Goal: Book appointment/travel/reservation

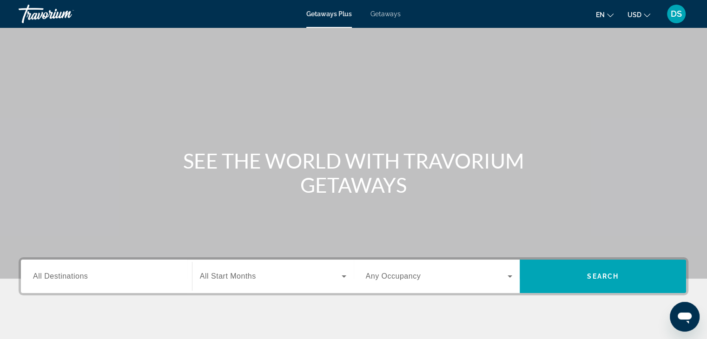
click at [387, 13] on span "Getaways" at bounding box center [385, 13] width 30 height 7
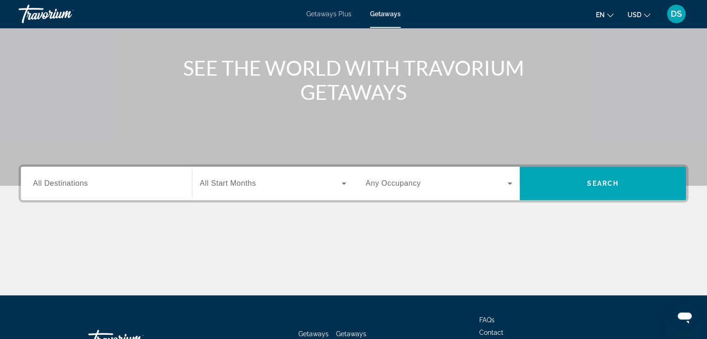
click at [93, 193] on div "Search widget" at bounding box center [106, 184] width 147 height 26
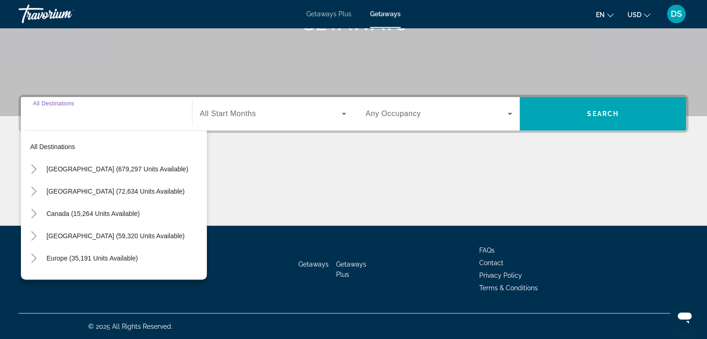
scroll to position [163, 0]
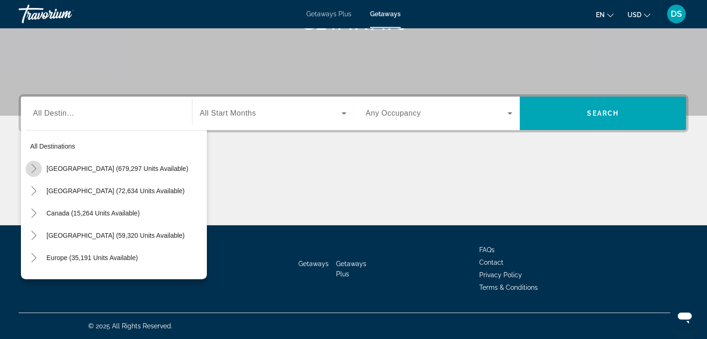
click at [28, 167] on mat-icon "Toggle United States (679,297 units available)" at bounding box center [34, 169] width 16 height 16
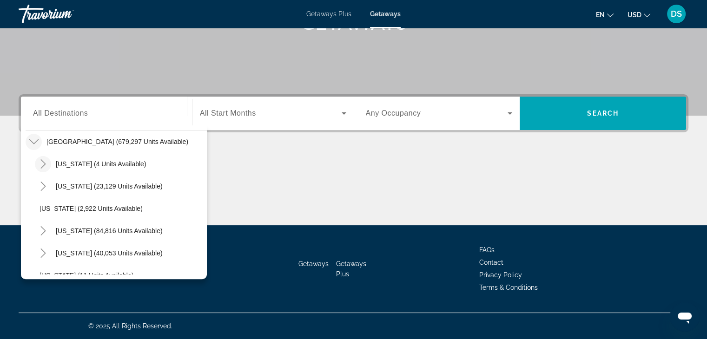
click at [39, 166] on icon "Toggle Alabama (4 units available)" at bounding box center [43, 163] width 9 height 9
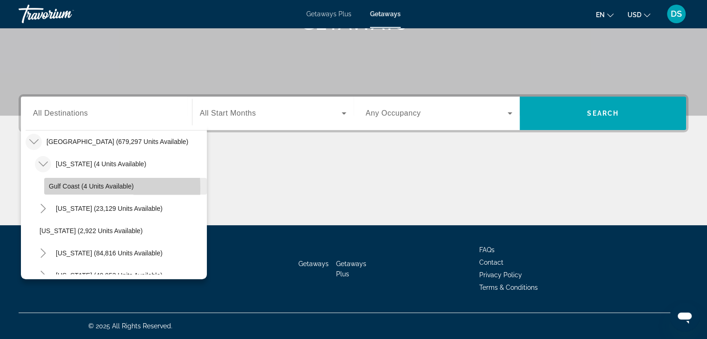
click at [48, 188] on span "Search widget" at bounding box center [125, 186] width 163 height 22
type input "**********"
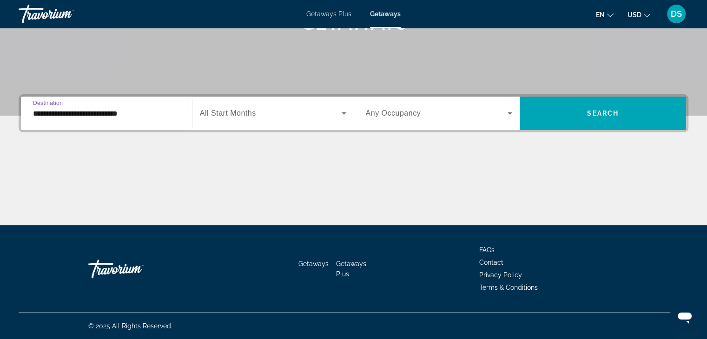
click at [266, 125] on div "Search widget" at bounding box center [273, 113] width 146 height 26
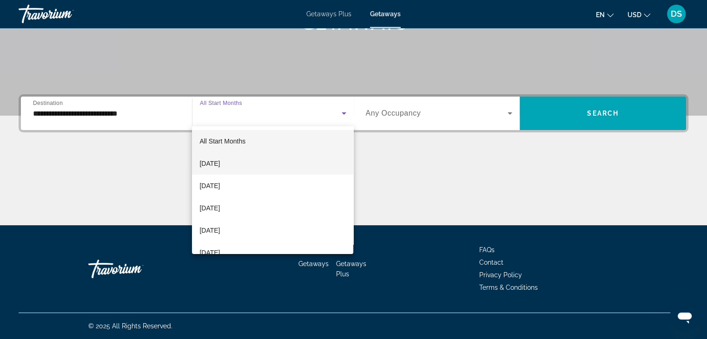
click at [220, 161] on span "[DATE]" at bounding box center [209, 163] width 20 height 11
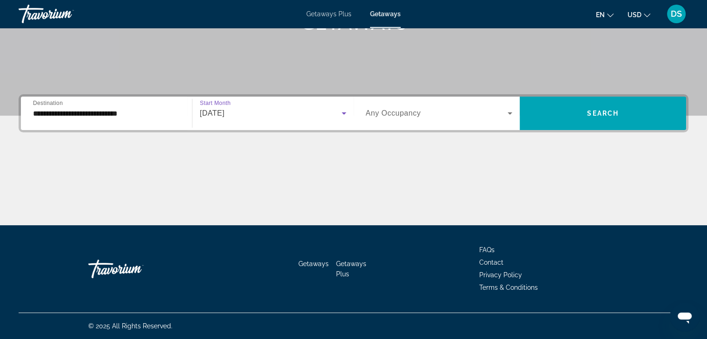
click at [441, 118] on span "Search widget" at bounding box center [437, 113] width 142 height 11
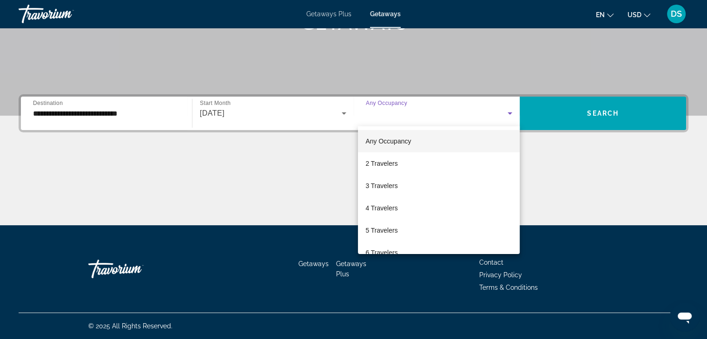
click at [320, 176] on div at bounding box center [353, 169] width 707 height 339
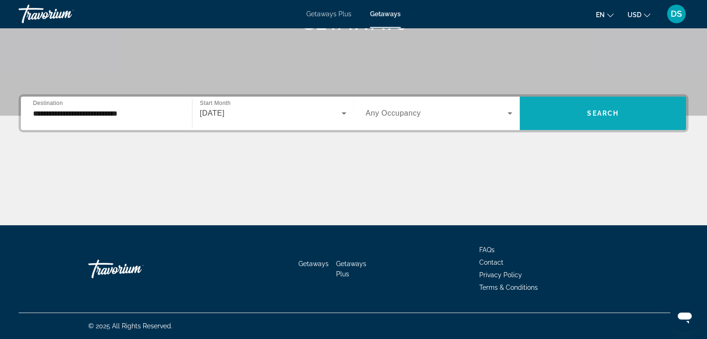
click at [587, 124] on span "Search widget" at bounding box center [603, 113] width 166 height 22
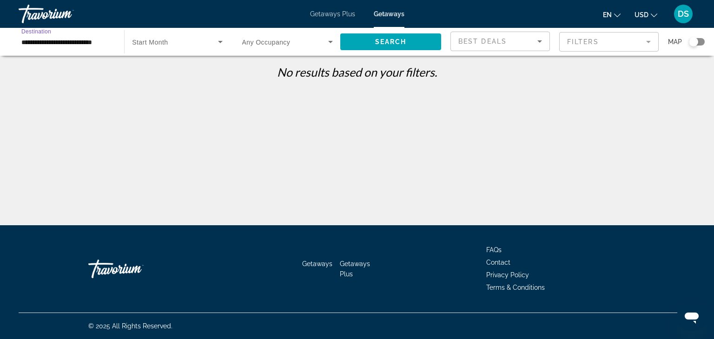
click at [59, 44] on input "**********" at bounding box center [66, 42] width 91 height 11
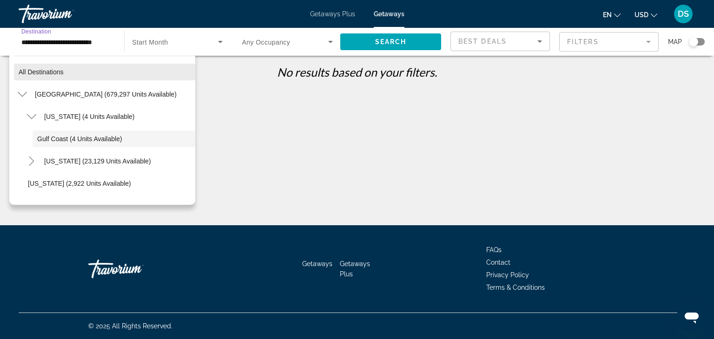
scroll to position [11, 0]
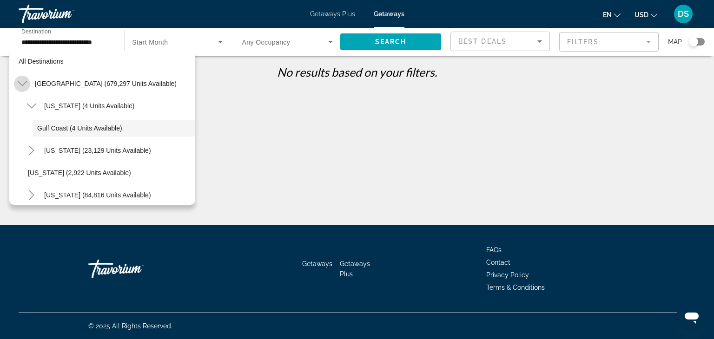
click at [19, 82] on icon "Toggle United States (679,297 units available)" at bounding box center [21, 83] width 9 height 5
click at [18, 84] on icon "Toggle United States (679,297 units available)" at bounding box center [22, 83] width 9 height 9
click at [29, 103] on icon "Toggle Alabama (4 units available)" at bounding box center [31, 105] width 9 height 9
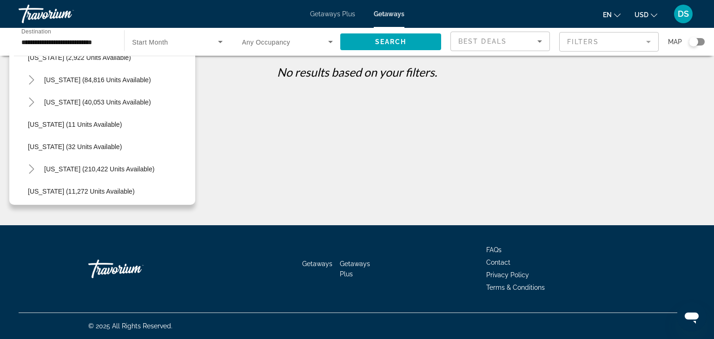
scroll to position [150, 0]
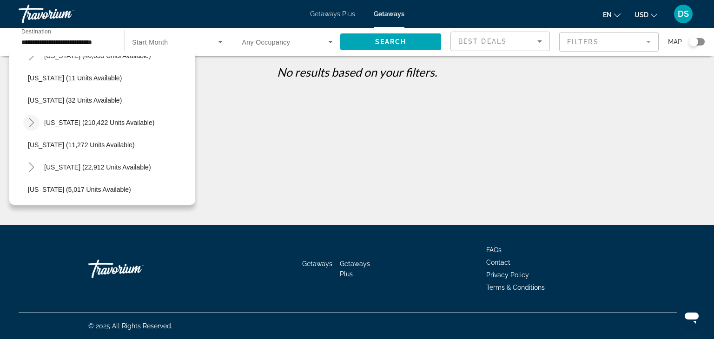
click at [30, 125] on icon "Toggle Florida (210,422 units available)" at bounding box center [31, 122] width 5 height 9
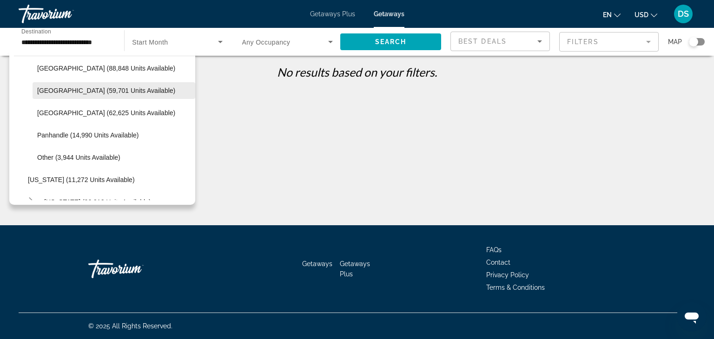
scroll to position [243, 0]
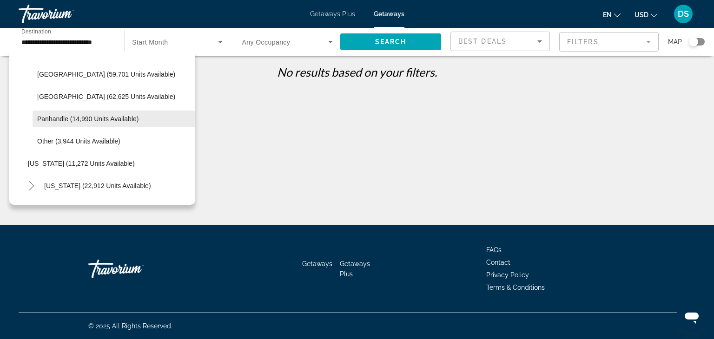
click at [41, 119] on span "Panhandle (14,990 units available)" at bounding box center [87, 118] width 101 height 7
type input "**********"
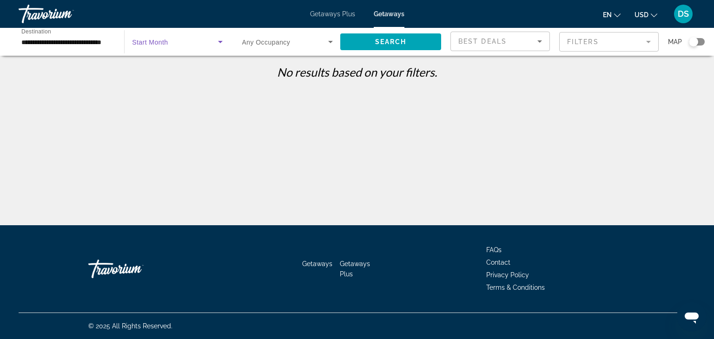
click at [171, 42] on span "Search widget" at bounding box center [175, 41] width 86 height 11
click at [157, 67] on span "All Start Months" at bounding box center [155, 69] width 46 height 7
click at [182, 77] on p "No results based on your filters." at bounding box center [357, 72] width 686 height 14
click at [45, 49] on div "**********" at bounding box center [66, 42] width 91 height 26
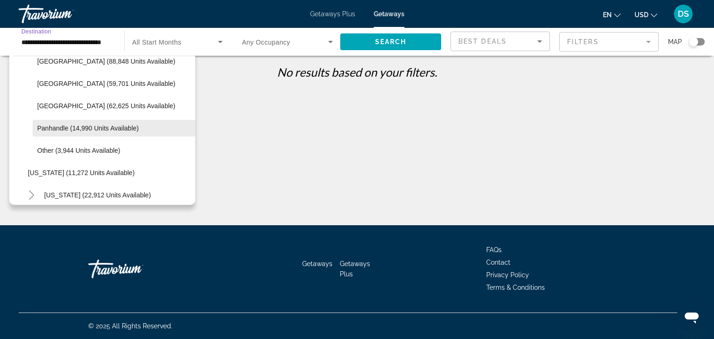
scroll to position [187, 0]
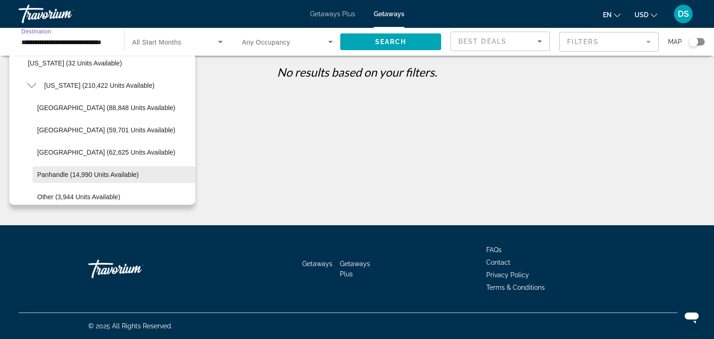
click at [43, 179] on span "Search widget" at bounding box center [114, 175] width 163 height 22
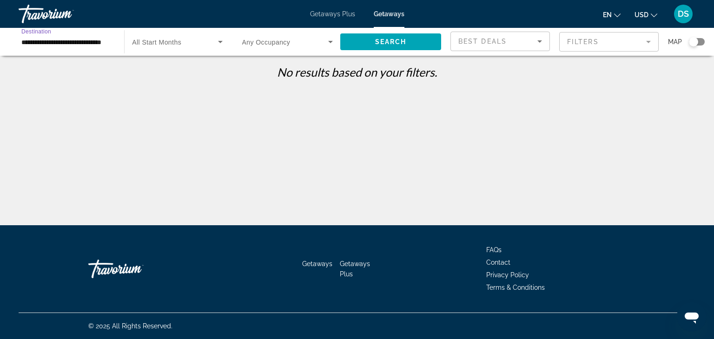
click at [191, 36] on div "Search widget" at bounding box center [177, 42] width 90 height 26
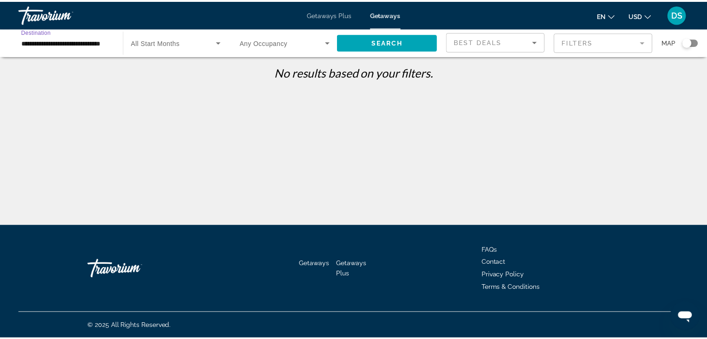
scroll to position [0, 0]
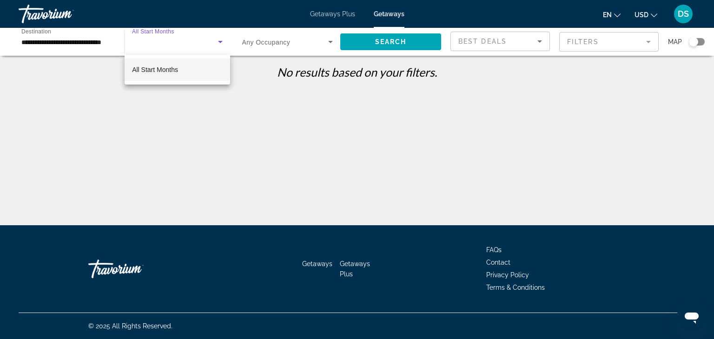
click at [160, 64] on mat-option "All Start Months" at bounding box center [177, 70] width 105 height 22
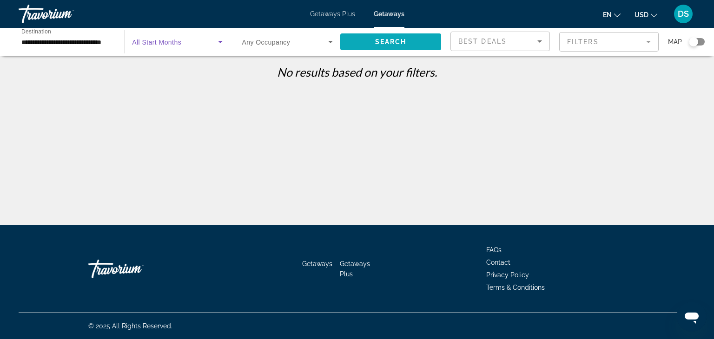
click at [370, 43] on span "Search widget" at bounding box center [390, 42] width 101 height 22
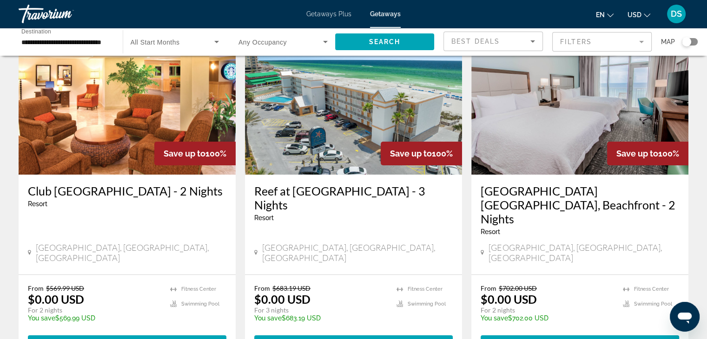
scroll to position [46, 0]
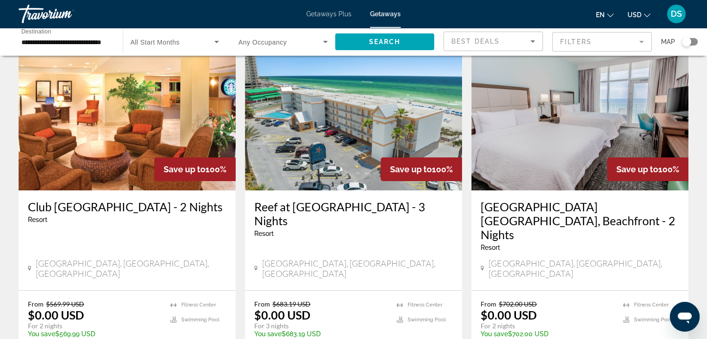
click at [395, 127] on img "Main content" at bounding box center [353, 116] width 217 height 149
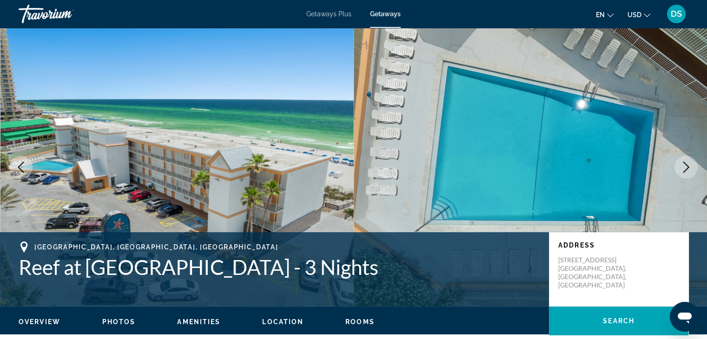
click at [695, 166] on button "Next image" at bounding box center [685, 167] width 23 height 23
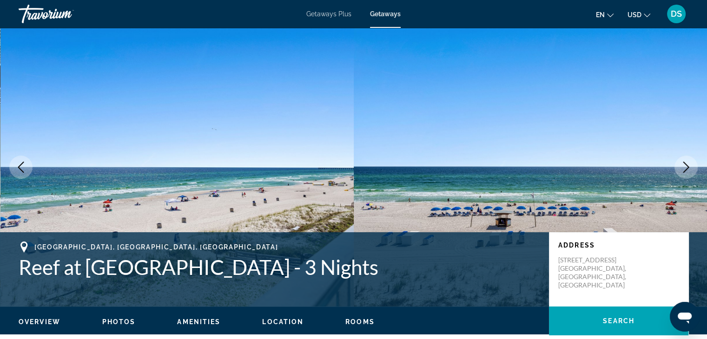
click at [695, 166] on button "Next image" at bounding box center [685, 167] width 23 height 23
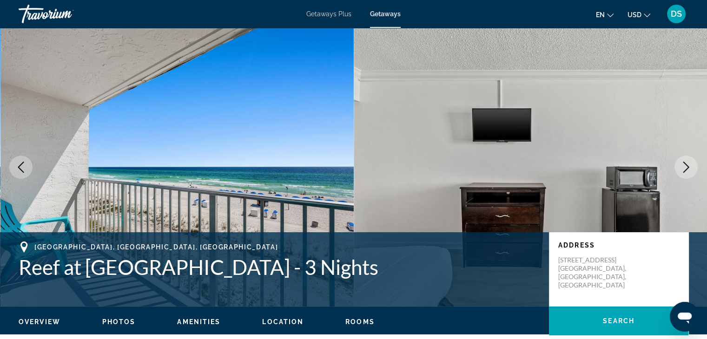
click at [695, 166] on button "Next image" at bounding box center [685, 167] width 23 height 23
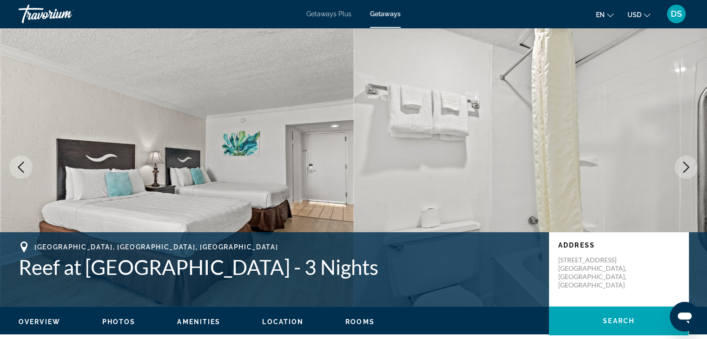
click at [695, 166] on button "Next image" at bounding box center [685, 167] width 23 height 23
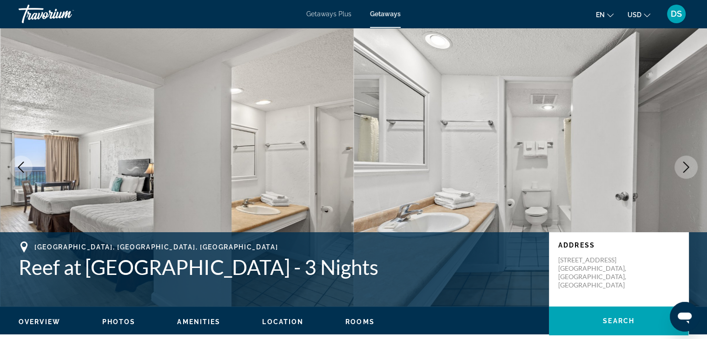
click at [695, 166] on button "Next image" at bounding box center [685, 167] width 23 height 23
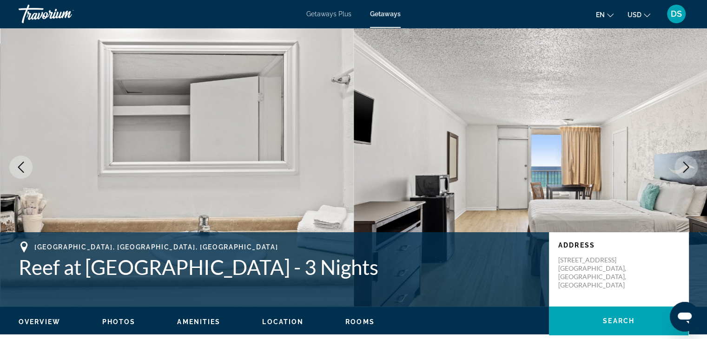
click at [695, 166] on button "Next image" at bounding box center [685, 167] width 23 height 23
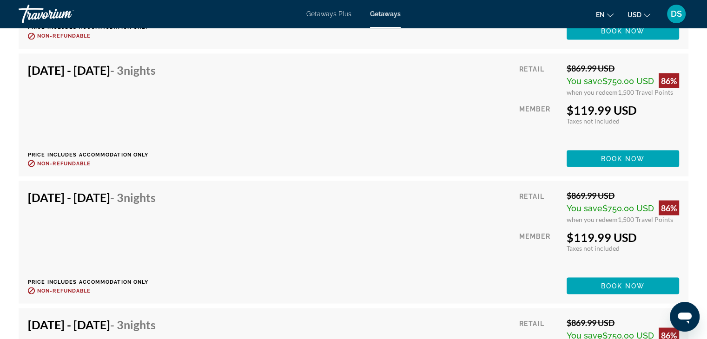
scroll to position [1719, 0]
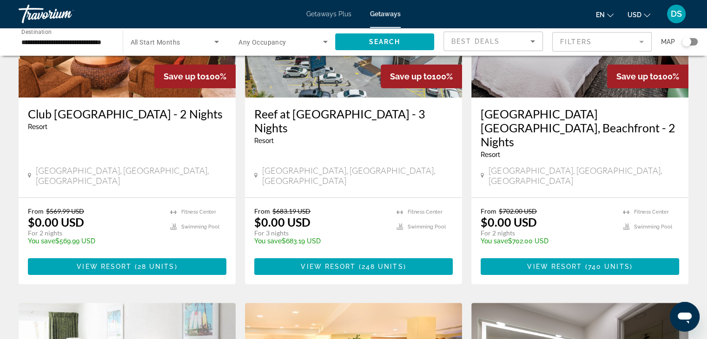
scroll to position [139, 0]
click at [470, 44] on span "Best Deals" at bounding box center [475, 41] width 48 height 7
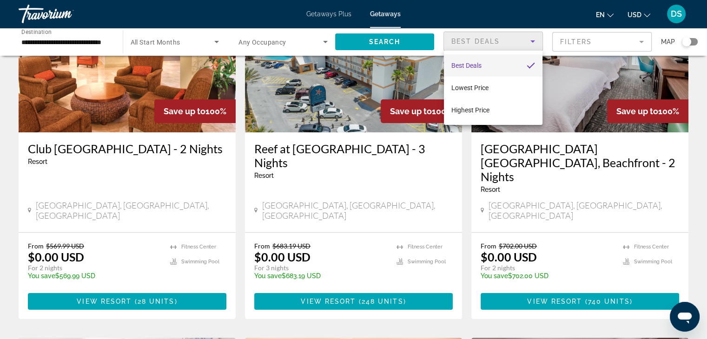
scroll to position [0, 0]
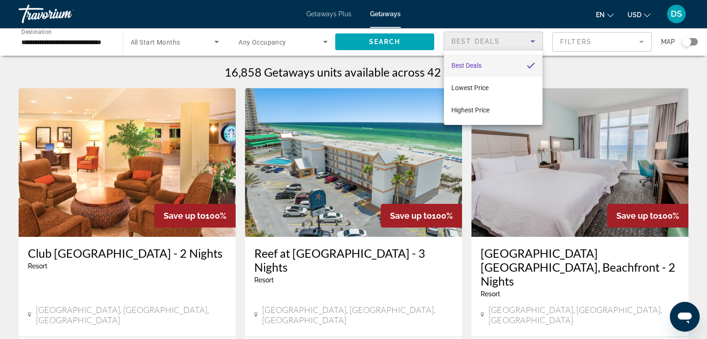
click at [636, 38] on div at bounding box center [353, 169] width 707 height 339
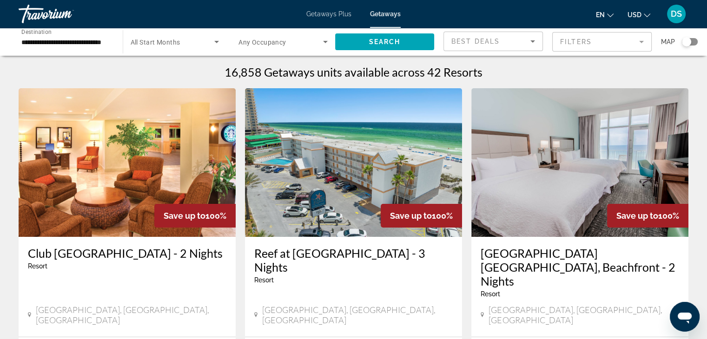
click at [633, 39] on mat-form-field "Filters" at bounding box center [601, 42] width 99 height 20
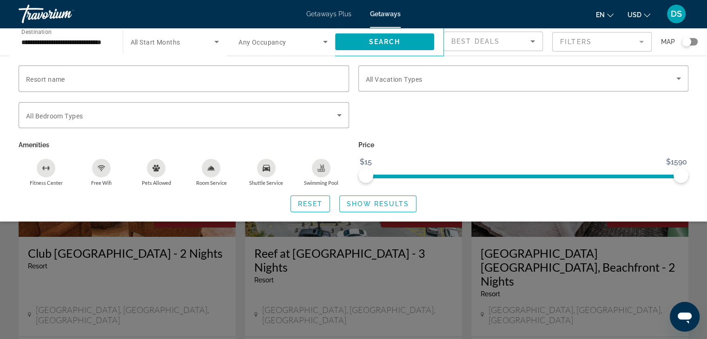
click at [184, 44] on span "Search widget" at bounding box center [173, 41] width 84 height 11
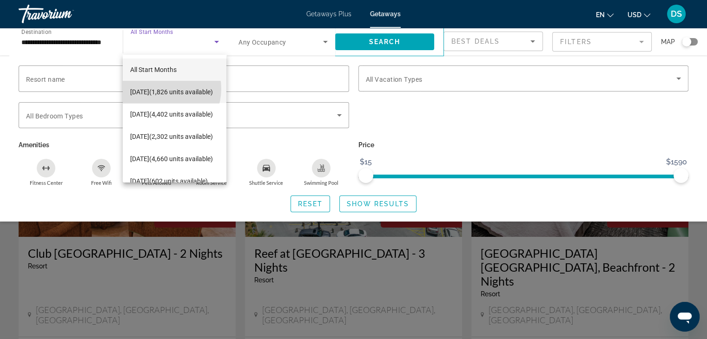
click at [161, 89] on span "September 2025 (1,826 units available)" at bounding box center [171, 91] width 83 height 11
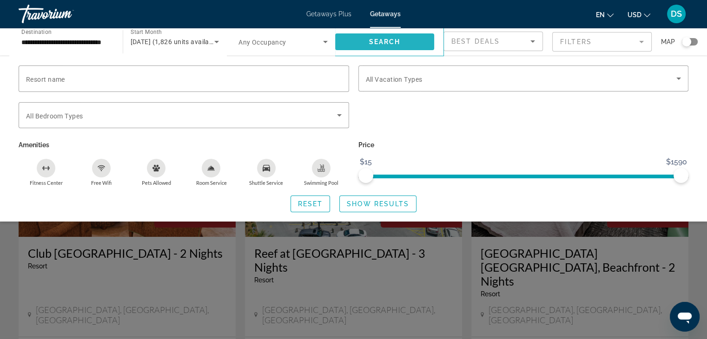
click at [375, 39] on span "Search" at bounding box center [385, 41] width 32 height 7
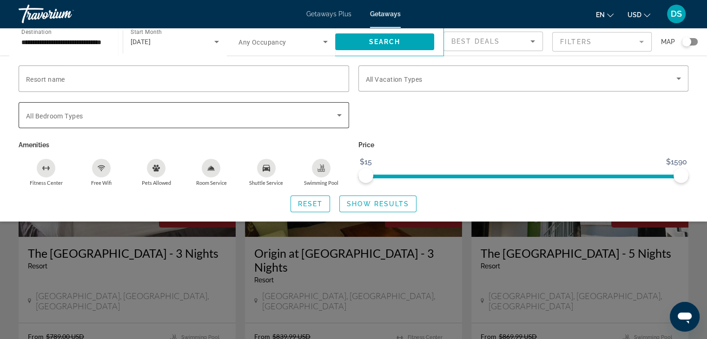
click at [246, 116] on span "Search widget" at bounding box center [181, 115] width 311 height 11
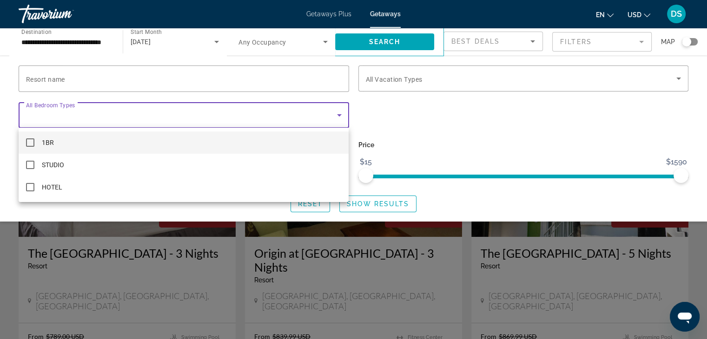
click at [246, 116] on div at bounding box center [353, 169] width 707 height 339
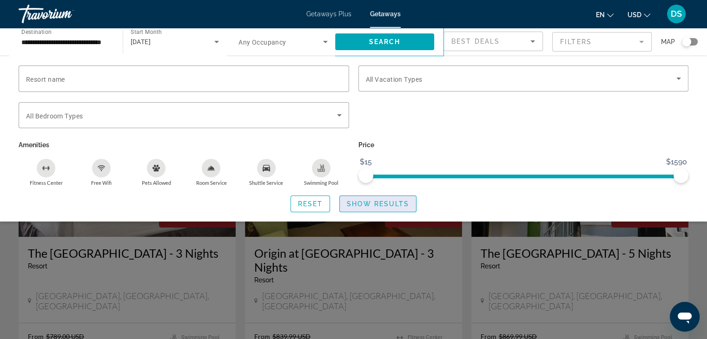
click at [362, 205] on span "Show Results" at bounding box center [378, 203] width 62 height 7
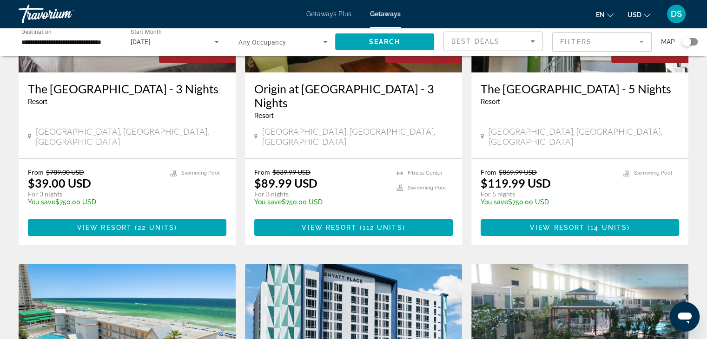
scroll to position [186, 0]
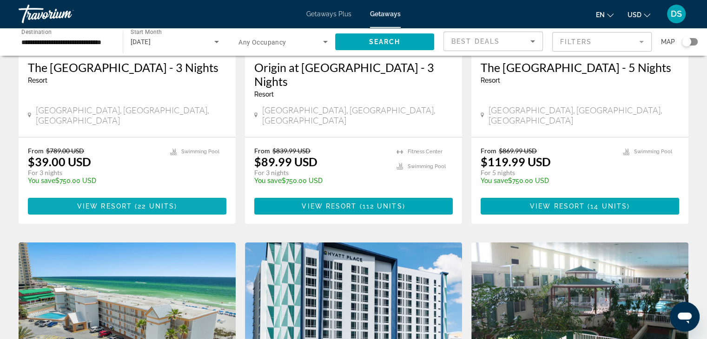
click at [138, 203] on span "22 units" at bounding box center [156, 206] width 37 height 7
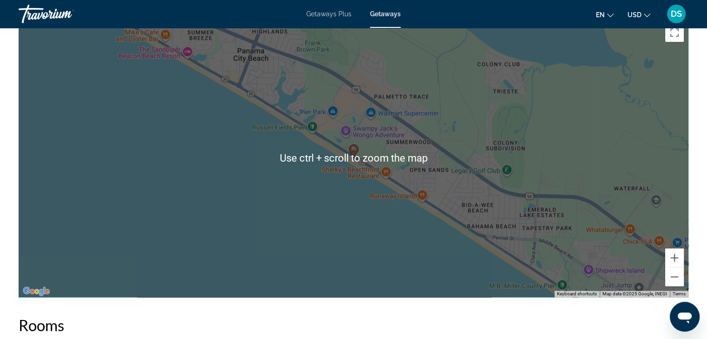
scroll to position [976, 0]
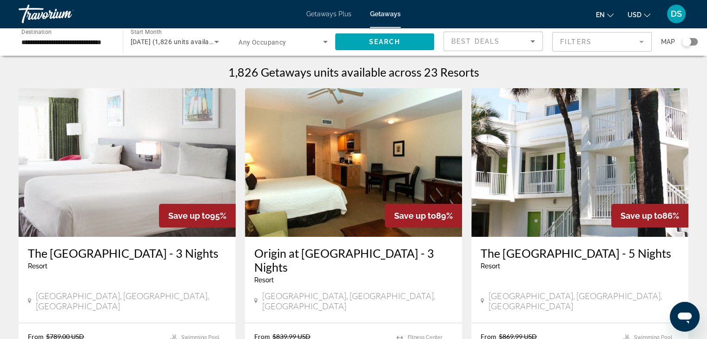
click at [638, 39] on mat-form-field "Filters" at bounding box center [601, 42] width 99 height 20
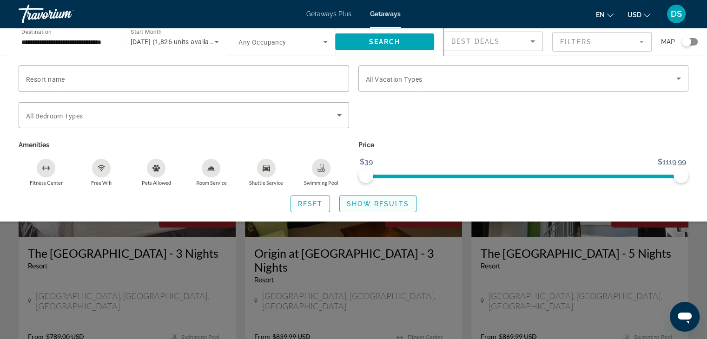
click at [375, 203] on span "Show Results" at bounding box center [378, 203] width 62 height 7
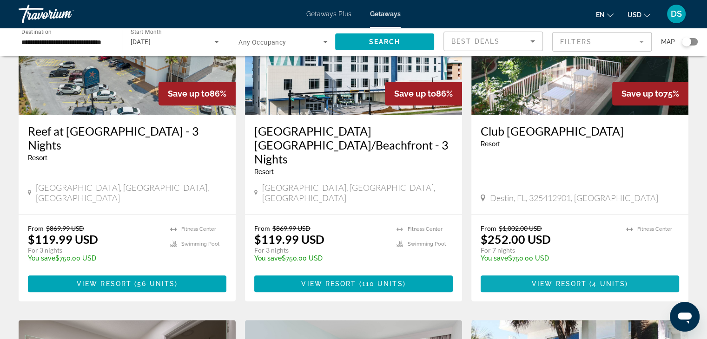
scroll to position [465, 0]
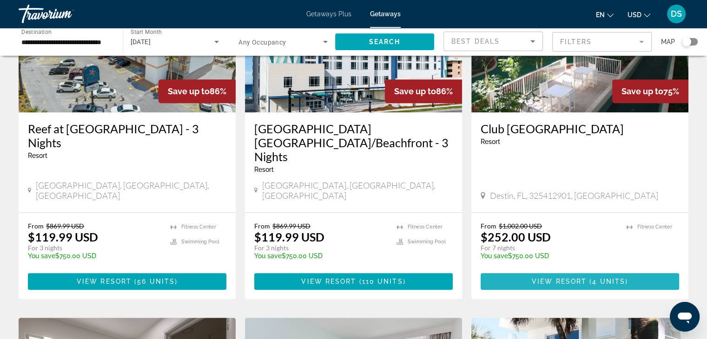
click at [579, 278] on span "View Resort" at bounding box center [559, 281] width 55 height 7
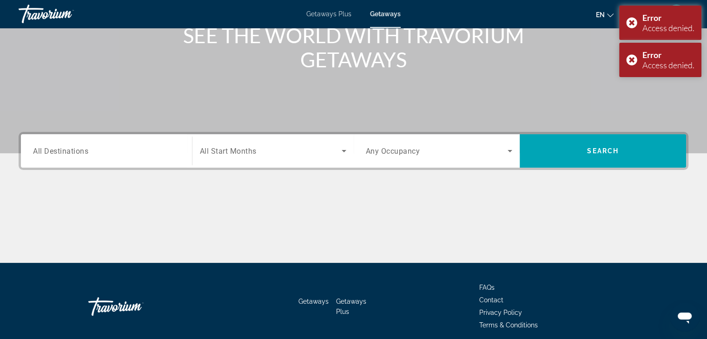
scroll to position [163, 0]
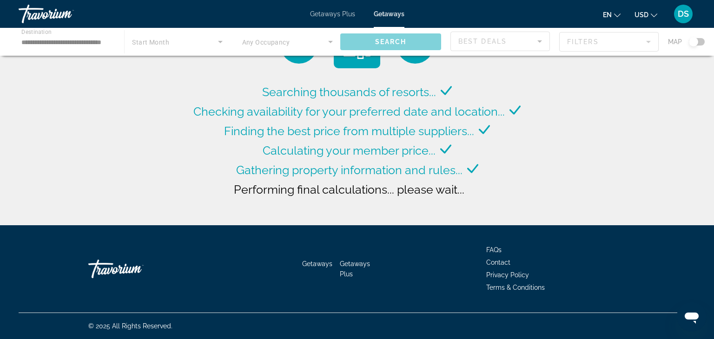
click at [52, 41] on div "Main content" at bounding box center [357, 42] width 714 height 28
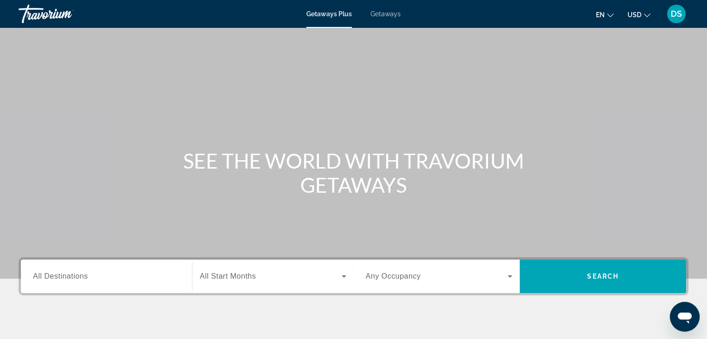
click at [116, 283] on div "Search widget" at bounding box center [106, 276] width 147 height 26
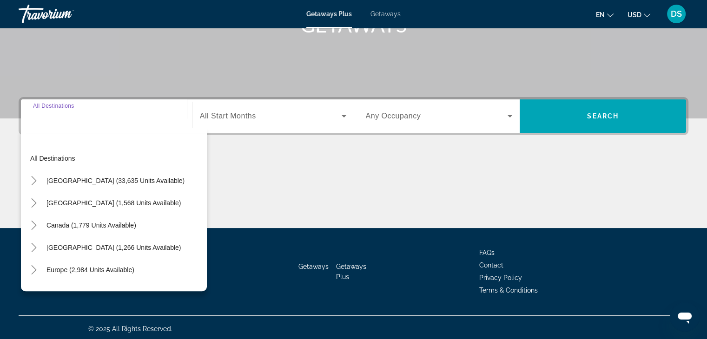
scroll to position [163, 0]
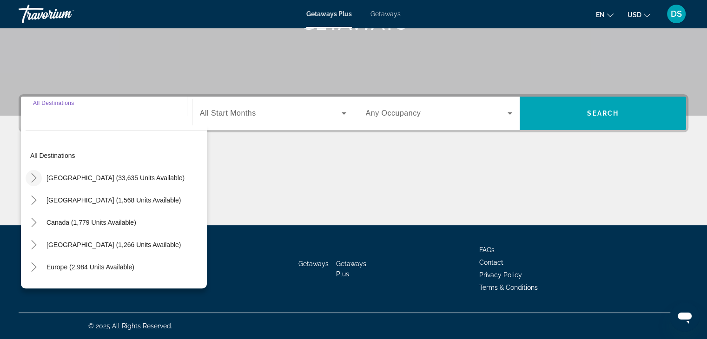
click at [33, 178] on icon "Toggle United States (33,635 units available)" at bounding box center [33, 177] width 9 height 9
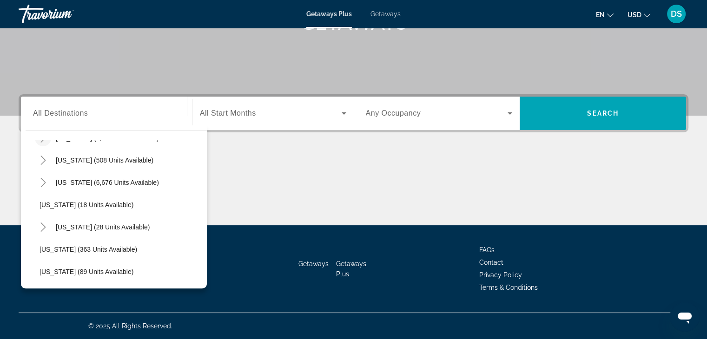
scroll to position [120, 0]
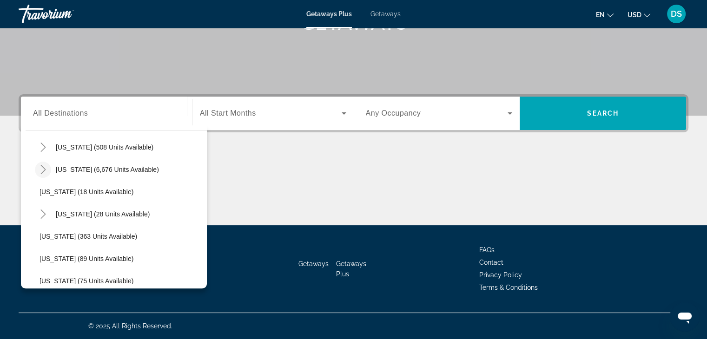
click at [45, 173] on icon "Toggle Florida (6,676 units available)" at bounding box center [43, 169] width 9 height 9
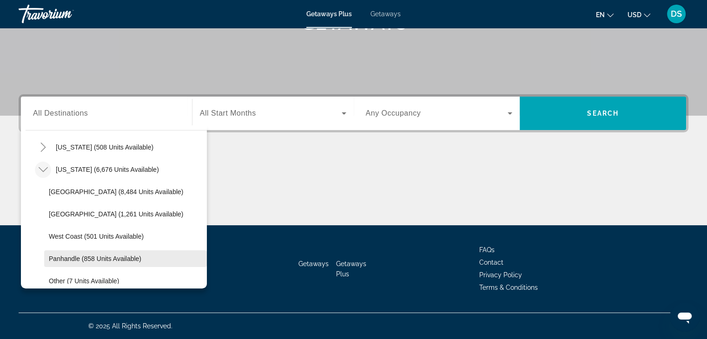
click at [69, 258] on span "Panhandle (858 units available)" at bounding box center [95, 258] width 92 height 7
type input "**********"
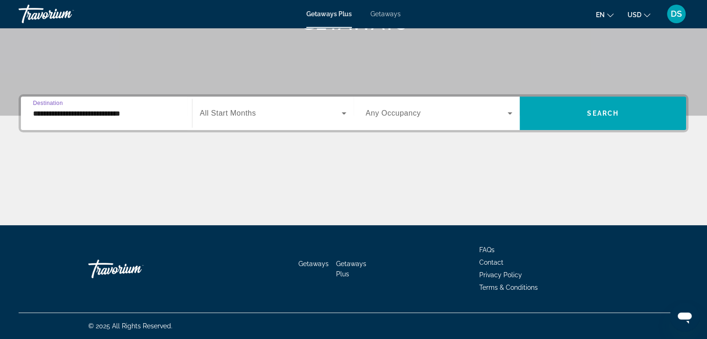
click at [323, 119] on div "Search widget" at bounding box center [273, 113] width 146 height 26
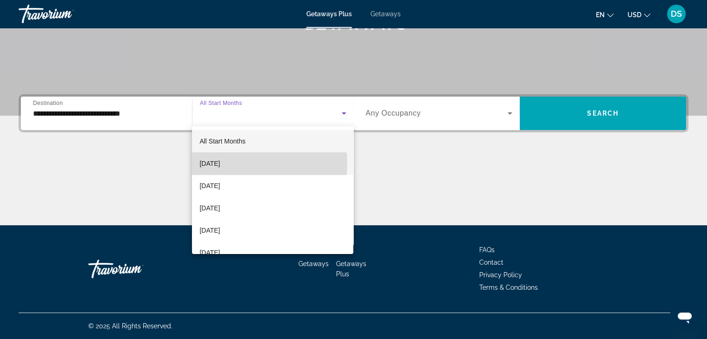
click at [220, 164] on span "[DATE]" at bounding box center [209, 163] width 20 height 11
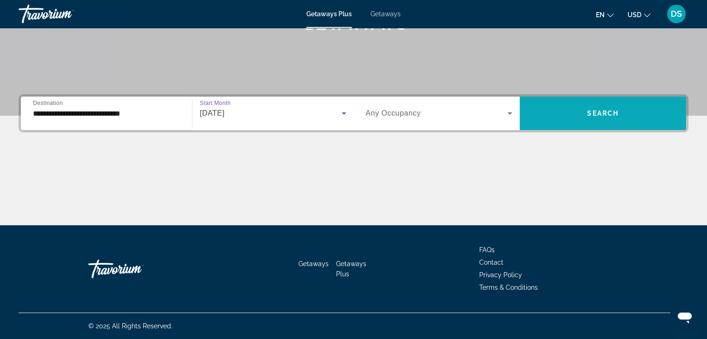
click at [590, 112] on span "Search" at bounding box center [603, 113] width 32 height 7
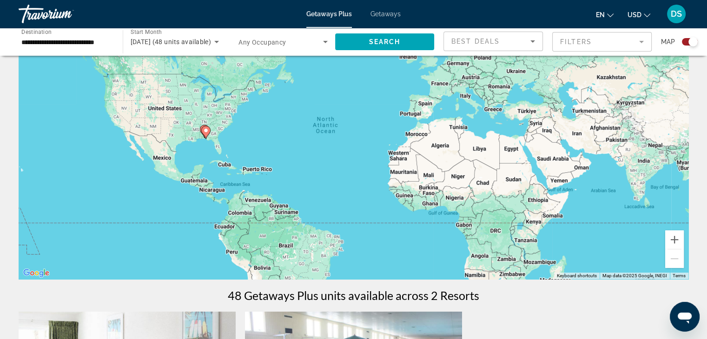
scroll to position [53, 0]
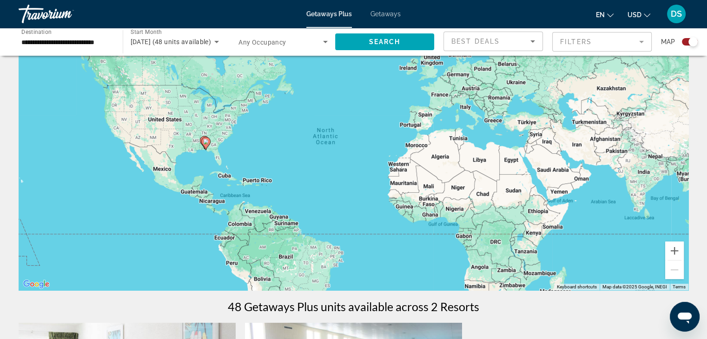
click at [69, 39] on input "**********" at bounding box center [65, 42] width 89 height 11
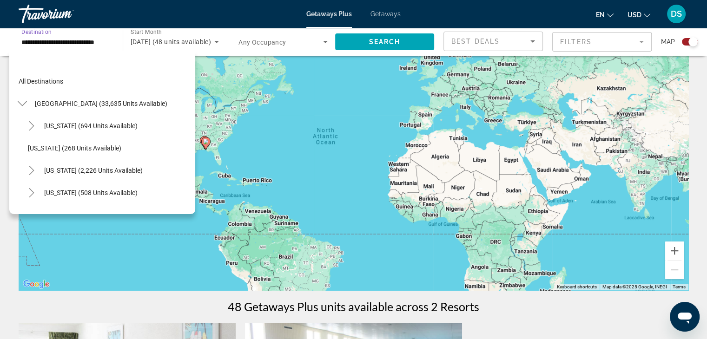
scroll to position [167, 0]
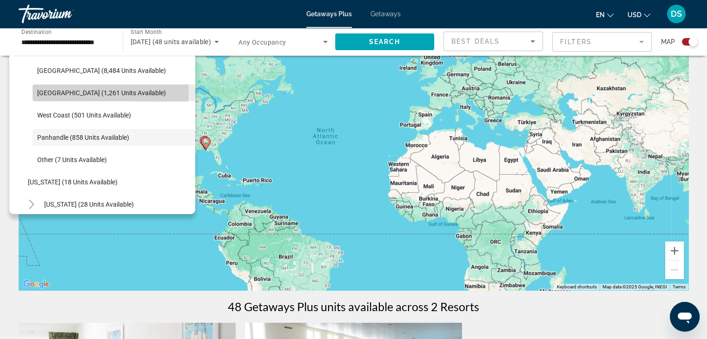
click at [43, 91] on span "[GEOGRAPHIC_DATA] (1,261 units available)" at bounding box center [101, 92] width 129 height 7
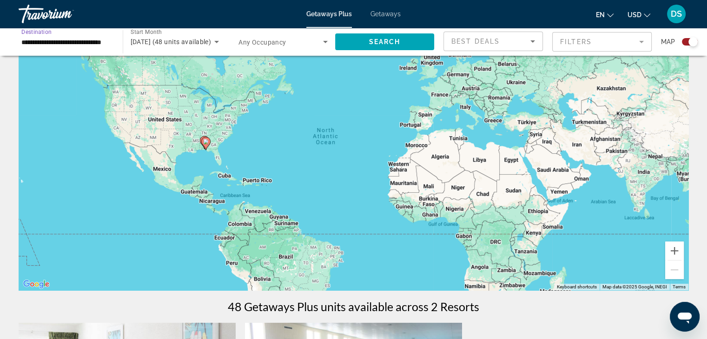
click at [67, 39] on input "**********" at bounding box center [65, 42] width 89 height 11
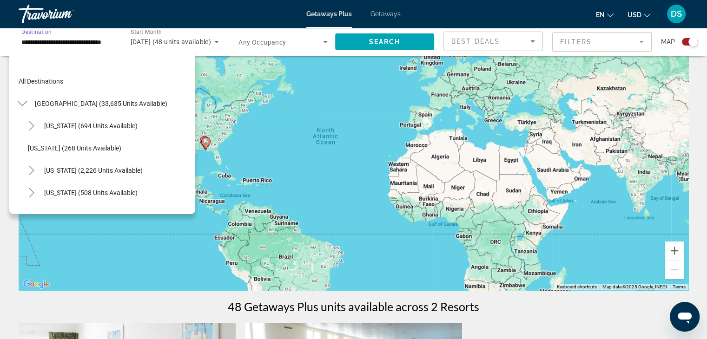
scroll to position [122, 0]
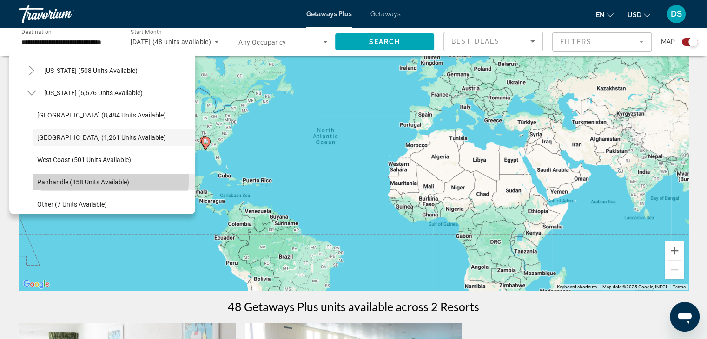
click at [56, 179] on span "Panhandle (858 units available)" at bounding box center [83, 181] width 92 height 7
type input "**********"
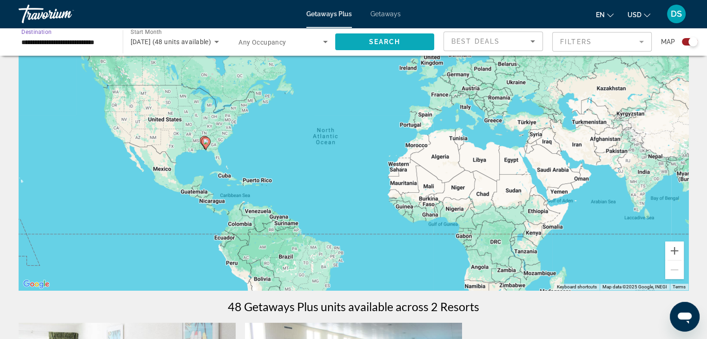
click at [369, 40] on span "Search" at bounding box center [385, 41] width 32 height 7
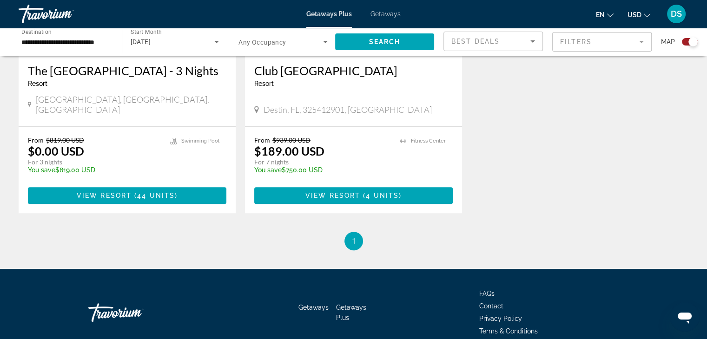
scroll to position [511, 0]
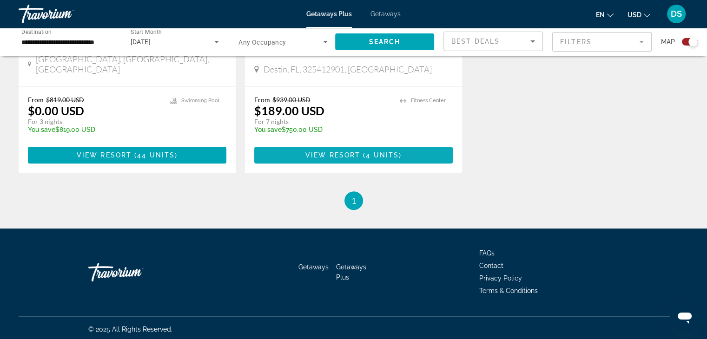
click at [329, 157] on span "View Resort" at bounding box center [332, 154] width 55 height 7
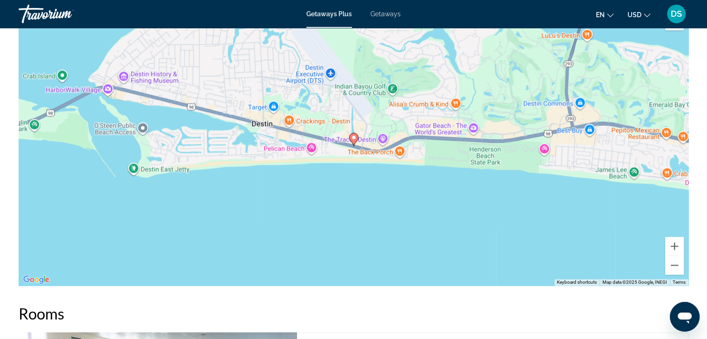
scroll to position [1115, 0]
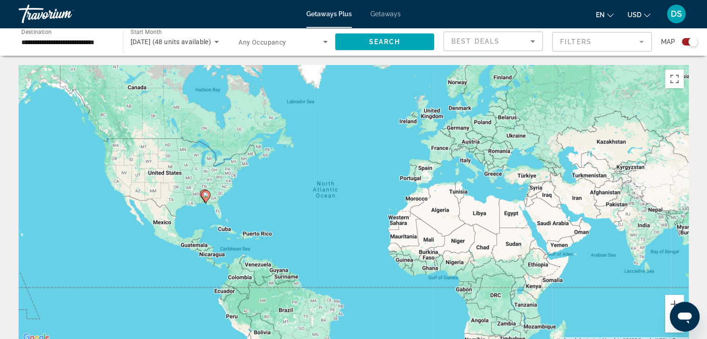
click at [382, 13] on span "Getaways" at bounding box center [385, 13] width 30 height 7
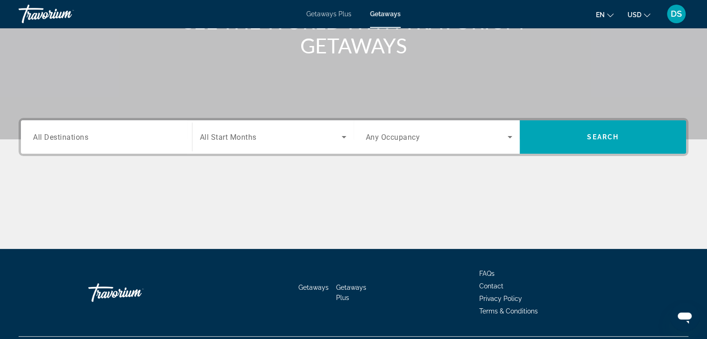
click at [53, 136] on span "All Destinations" at bounding box center [60, 136] width 55 height 9
click at [53, 136] on input "Destination All Destinations" at bounding box center [106, 137] width 147 height 11
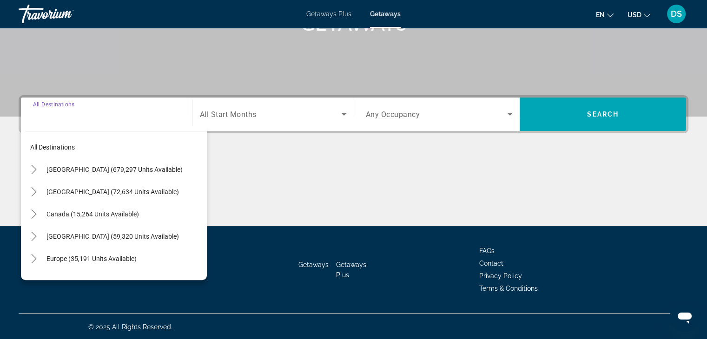
scroll to position [163, 0]
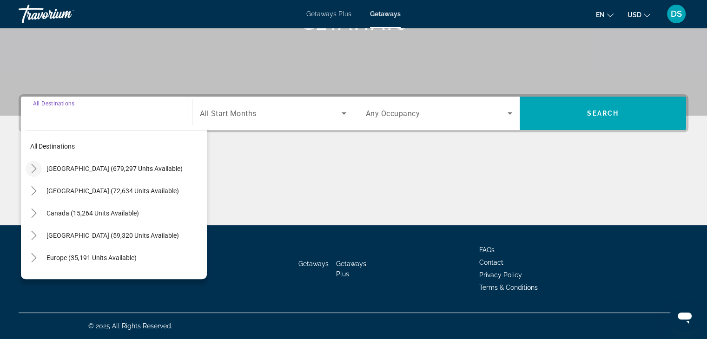
click at [33, 170] on icon "Toggle United States (679,297 units available)" at bounding box center [33, 168] width 9 height 9
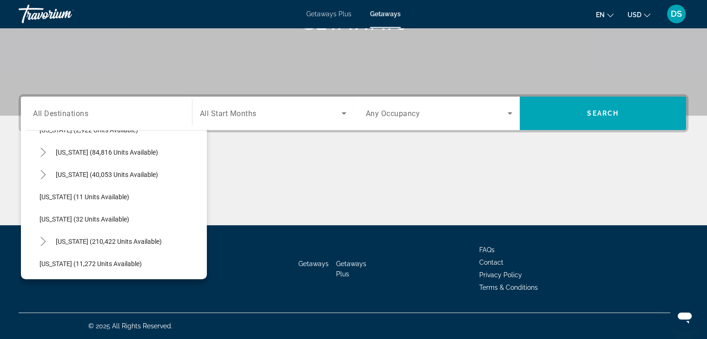
scroll to position [120, 0]
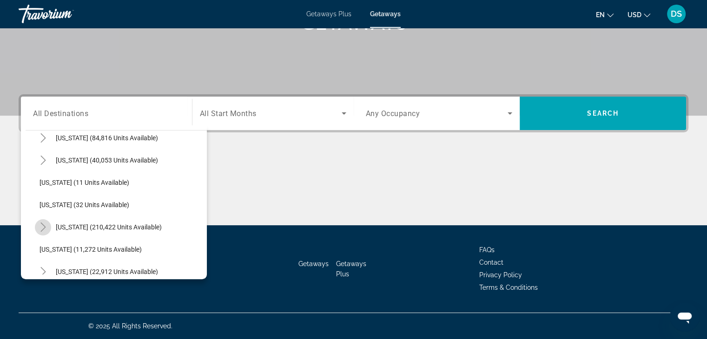
click at [39, 224] on icon "Toggle Florida (210,422 units available)" at bounding box center [43, 227] width 9 height 9
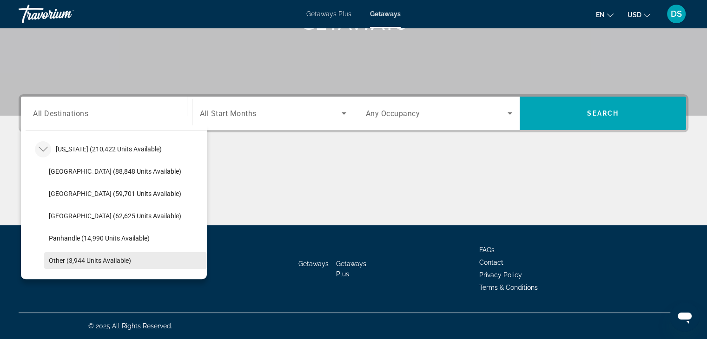
scroll to position [259, 0]
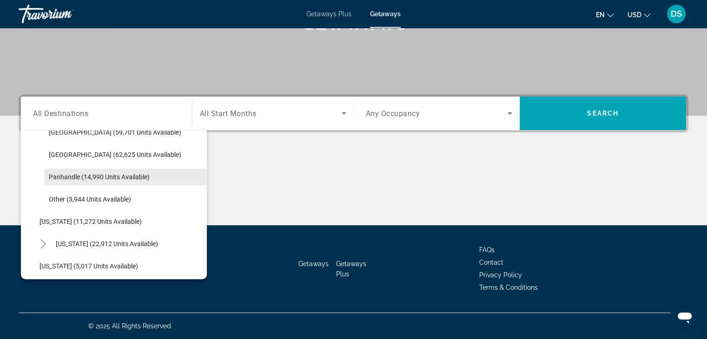
click at [71, 173] on span "Panhandle (14,990 units available)" at bounding box center [99, 176] width 101 height 7
type input "**********"
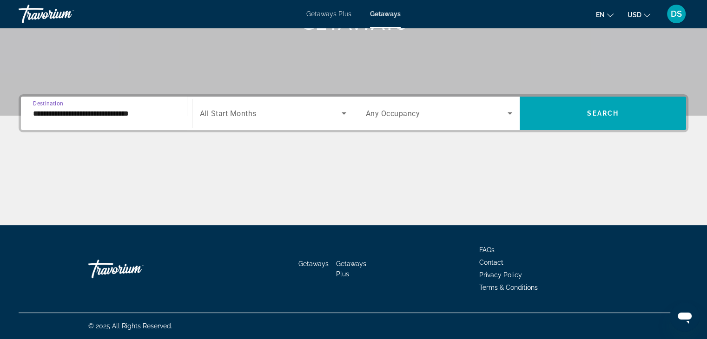
click at [330, 116] on span "Search widget" at bounding box center [271, 113] width 142 height 11
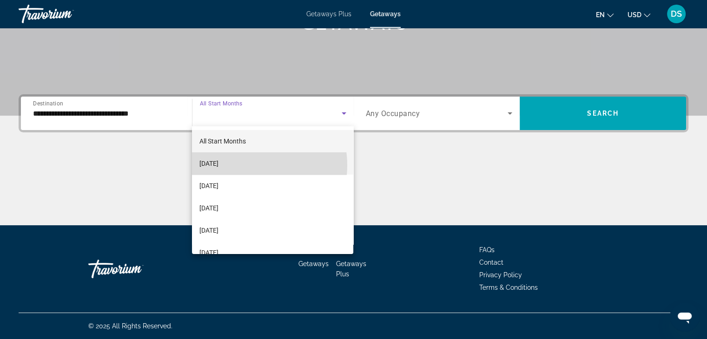
click at [218, 165] on span "[DATE]" at bounding box center [208, 163] width 19 height 11
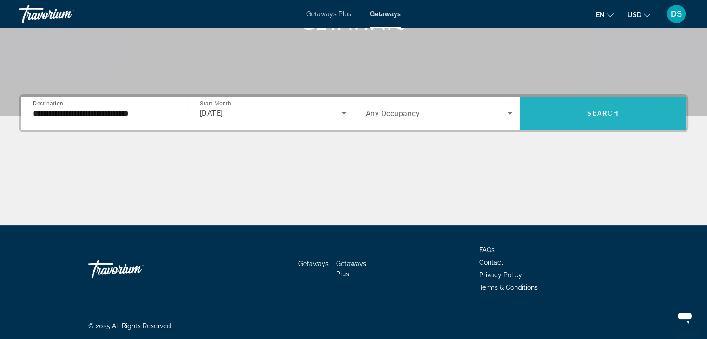
click at [608, 108] on span "Search widget" at bounding box center [603, 113] width 166 height 22
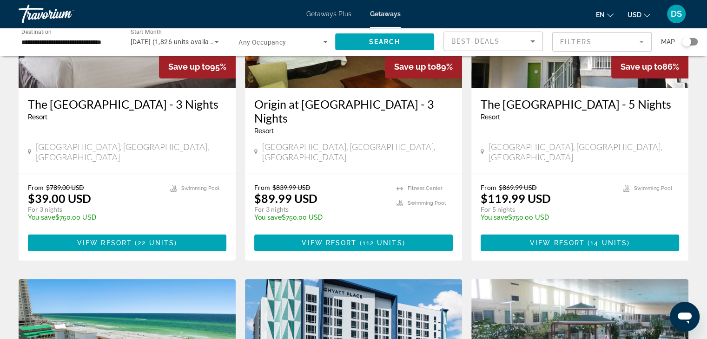
scroll to position [139, 0]
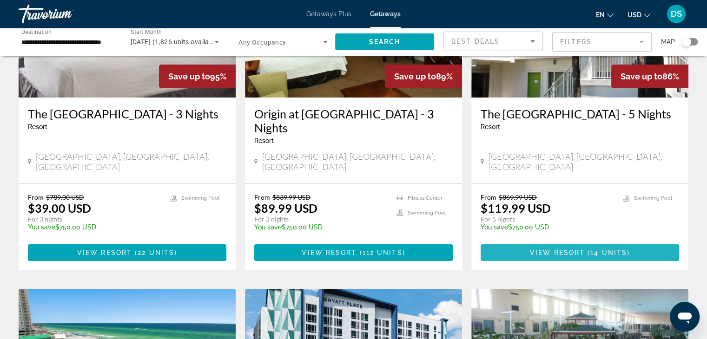
click at [561, 249] on span "View Resort" at bounding box center [557, 252] width 55 height 7
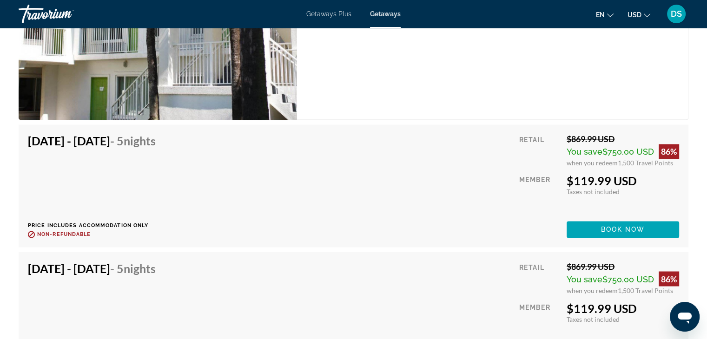
scroll to position [1673, 0]
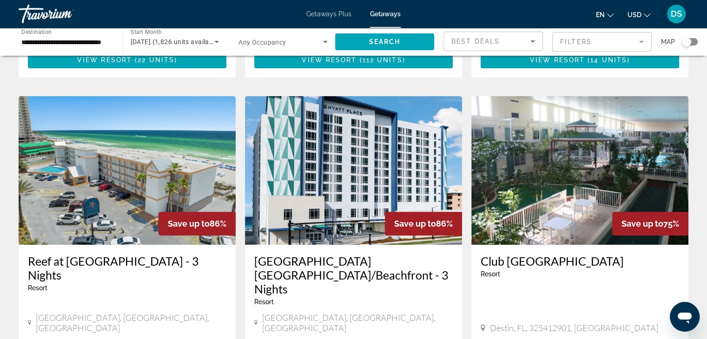
scroll to position [418, 0]
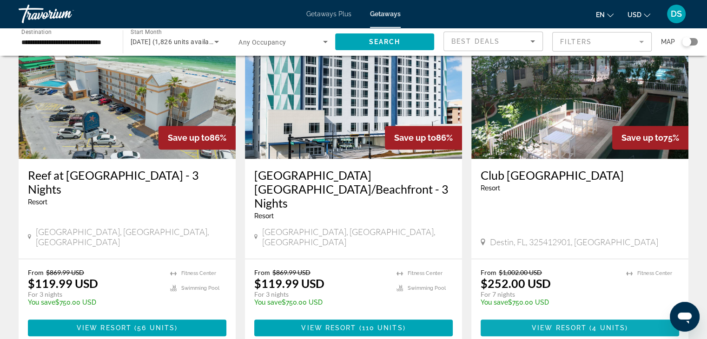
click at [565, 324] on span "View Resort" at bounding box center [559, 327] width 55 height 7
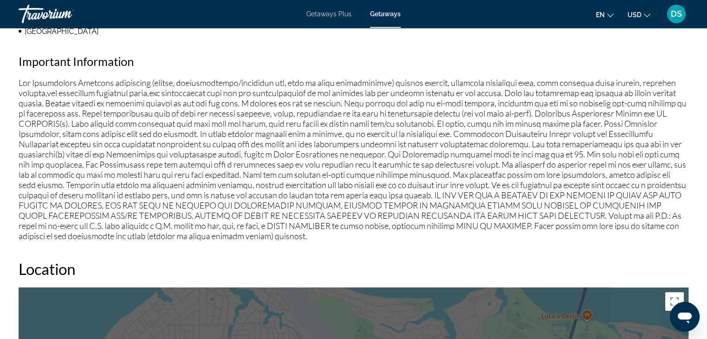
scroll to position [836, 0]
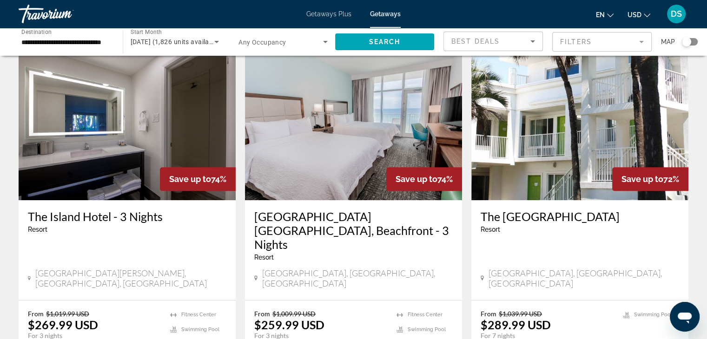
scroll to position [744, 0]
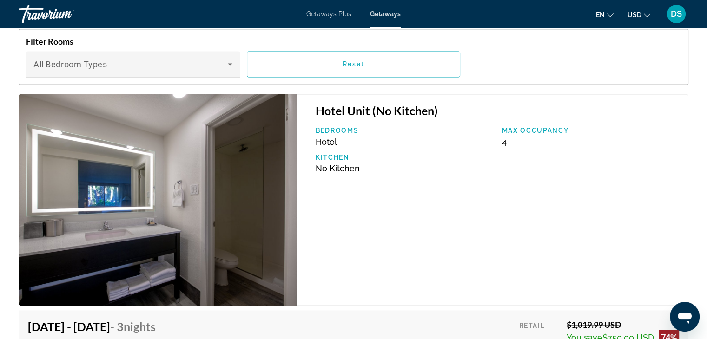
scroll to position [1626, 0]
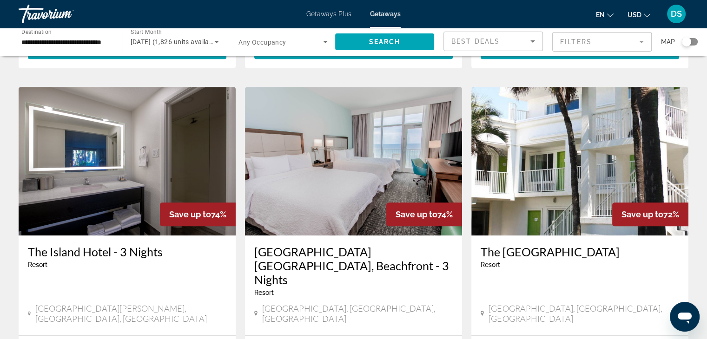
scroll to position [744, 0]
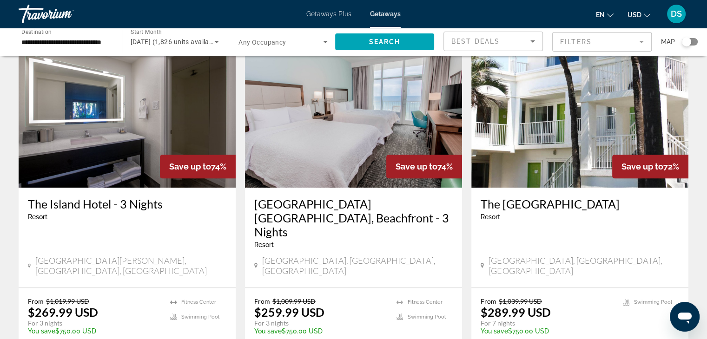
click at [477, 151] on img "Main content" at bounding box center [579, 113] width 217 height 149
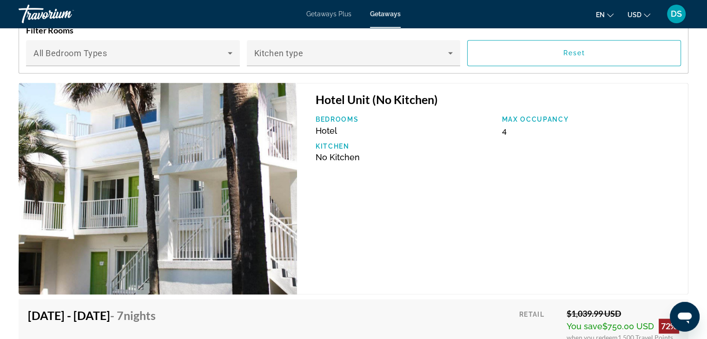
scroll to position [1394, 0]
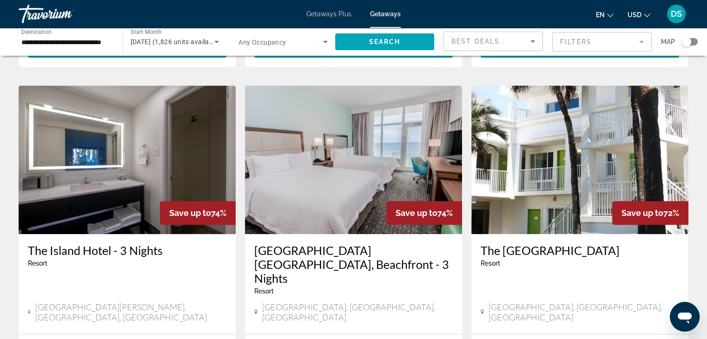
scroll to position [744, 0]
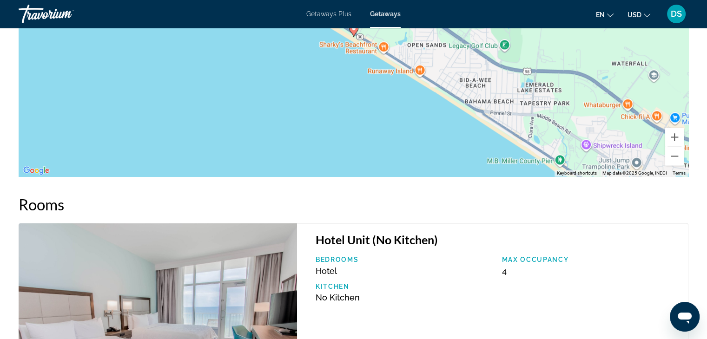
scroll to position [1394, 0]
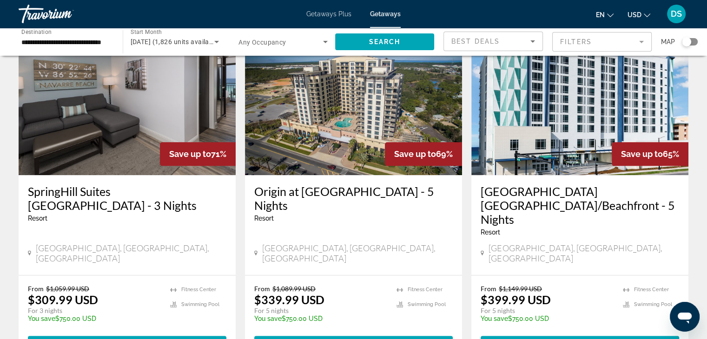
scroll to position [1115, 0]
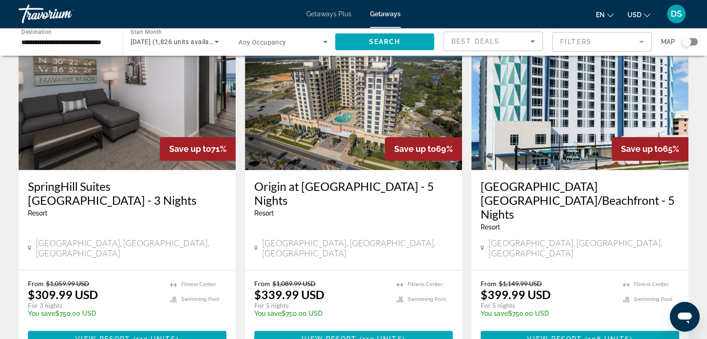
click at [349, 336] on span "View Resort" at bounding box center [329, 339] width 55 height 7
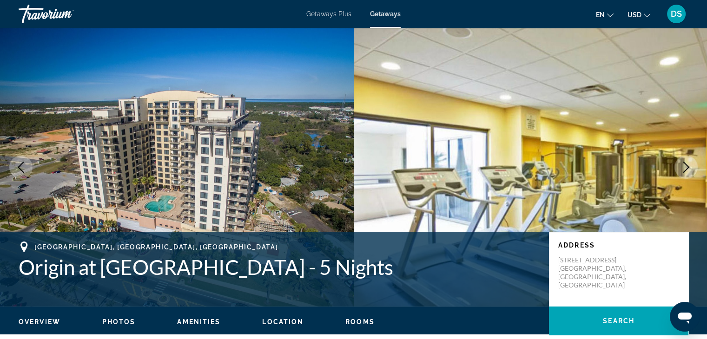
click at [676, 165] on button "Next image" at bounding box center [685, 167] width 23 height 23
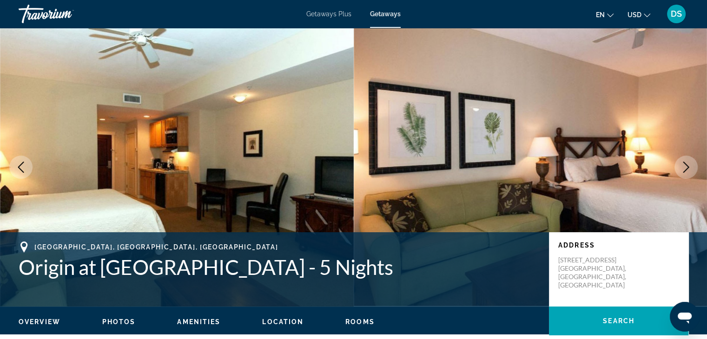
click at [681, 165] on icon "Next image" at bounding box center [685, 167] width 11 height 11
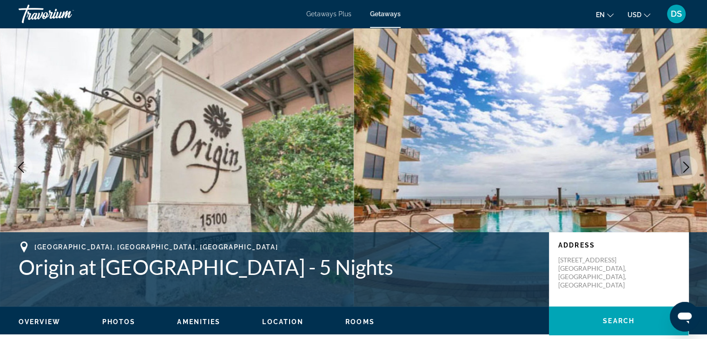
click at [681, 165] on icon "Next image" at bounding box center [685, 167] width 11 height 11
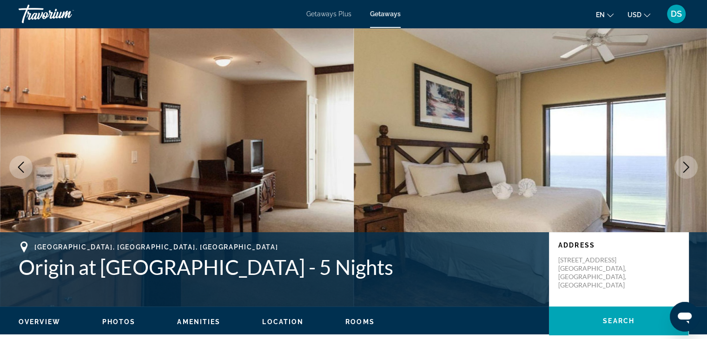
click at [680, 166] on icon "Next image" at bounding box center [685, 167] width 11 height 11
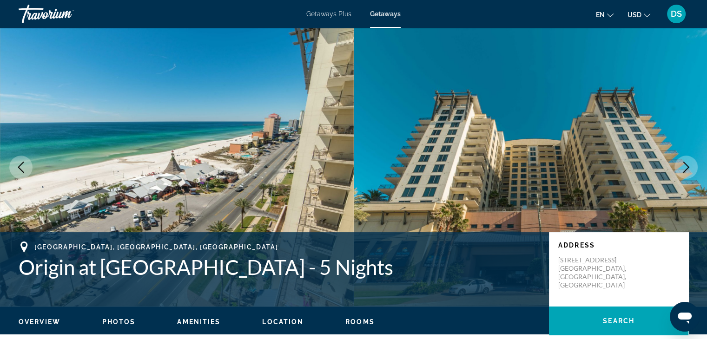
click at [680, 166] on icon "Next image" at bounding box center [685, 167] width 11 height 11
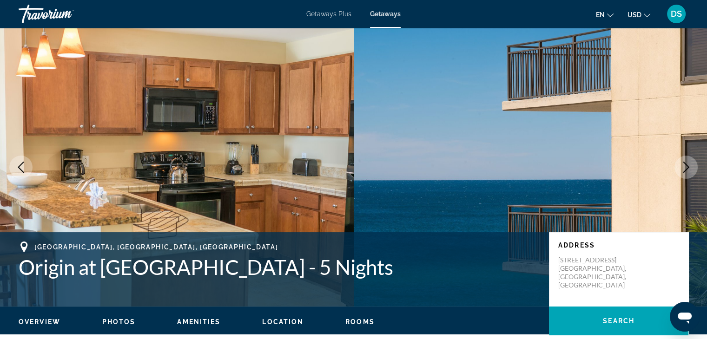
click at [680, 166] on icon "Next image" at bounding box center [685, 167] width 11 height 11
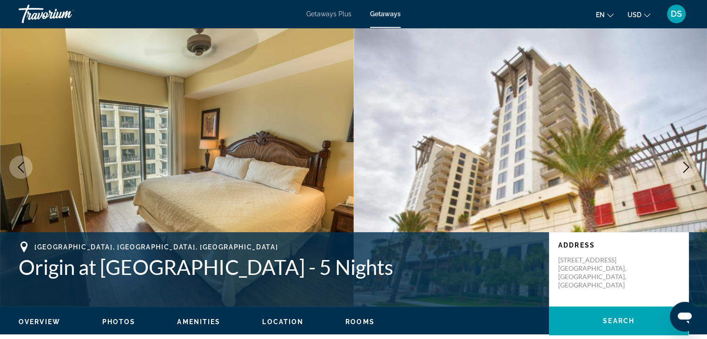
click at [680, 166] on icon "Next image" at bounding box center [685, 167] width 11 height 11
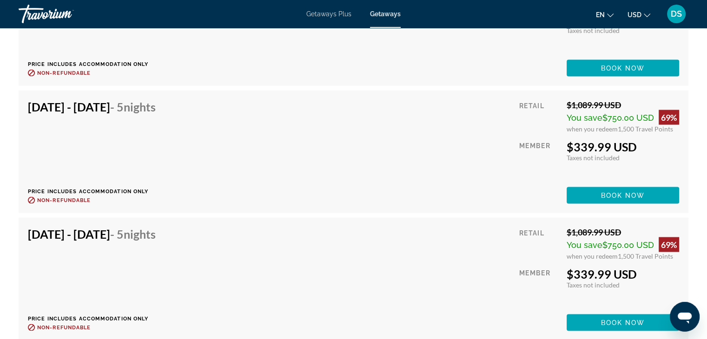
scroll to position [1626, 0]
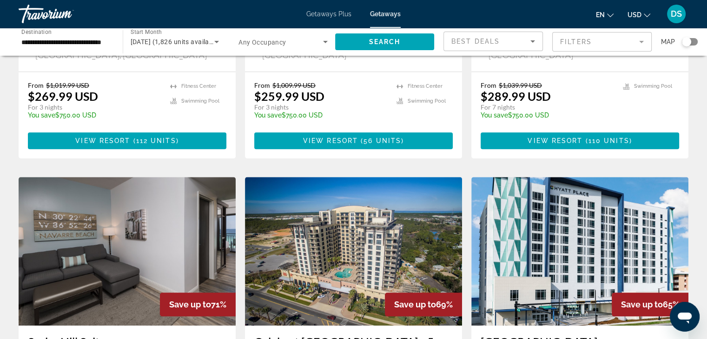
scroll to position [1115, 0]
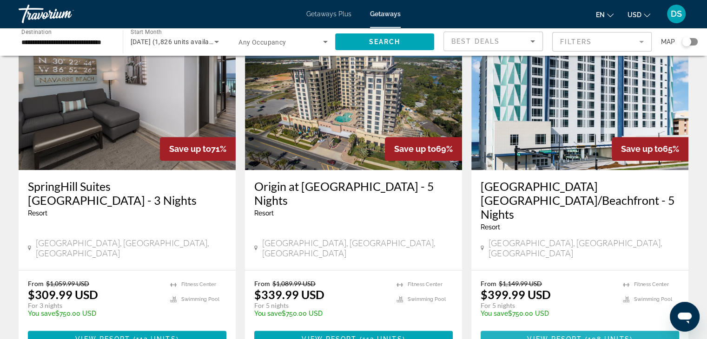
click at [568, 336] on span "View Resort" at bounding box center [554, 339] width 55 height 7
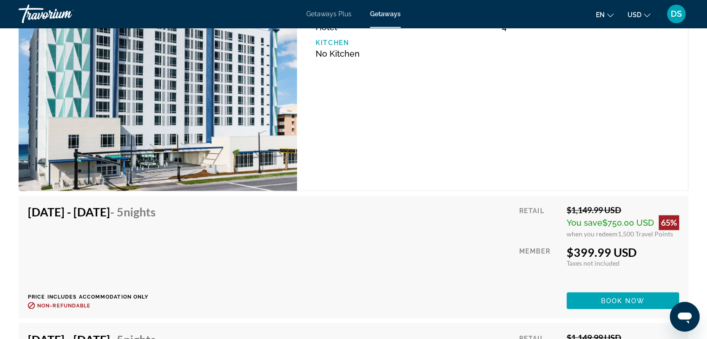
scroll to position [1394, 0]
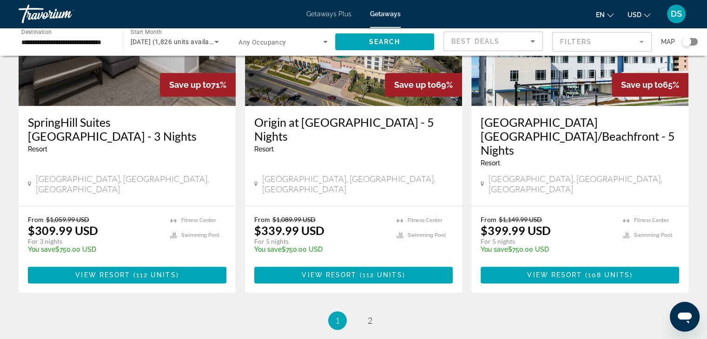
scroll to position [1219, 0]
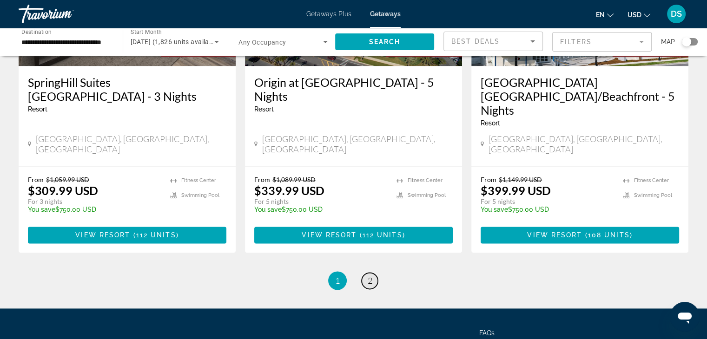
click at [369, 276] on span "2" at bounding box center [370, 281] width 5 height 10
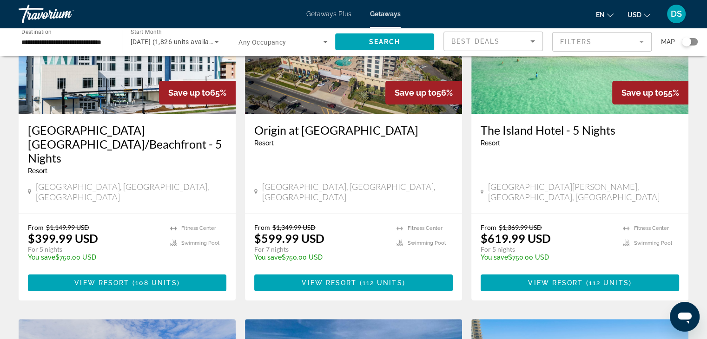
scroll to position [139, 0]
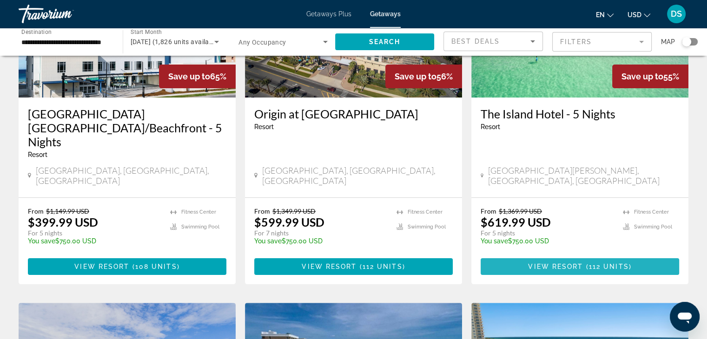
click at [553, 256] on span "Main content" at bounding box center [579, 267] width 198 height 22
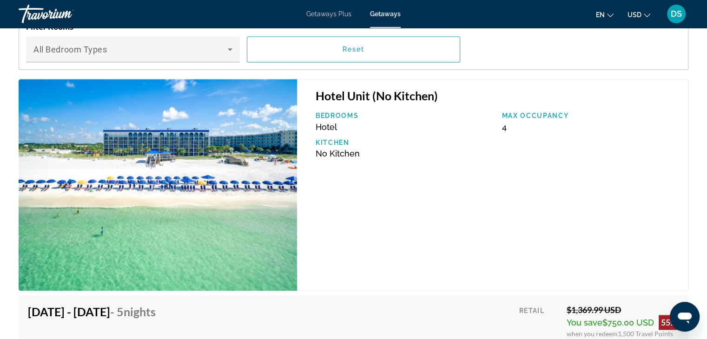
scroll to position [1487, 0]
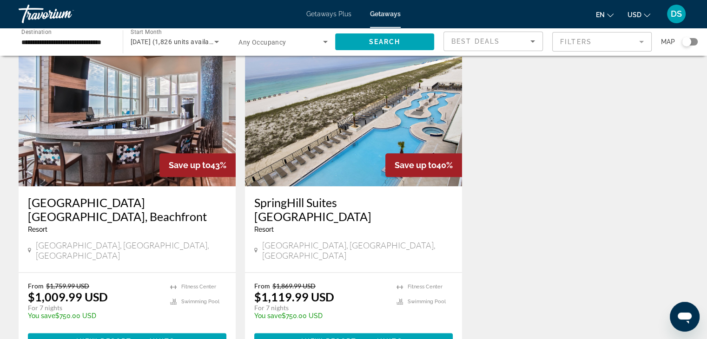
scroll to position [1219, 0]
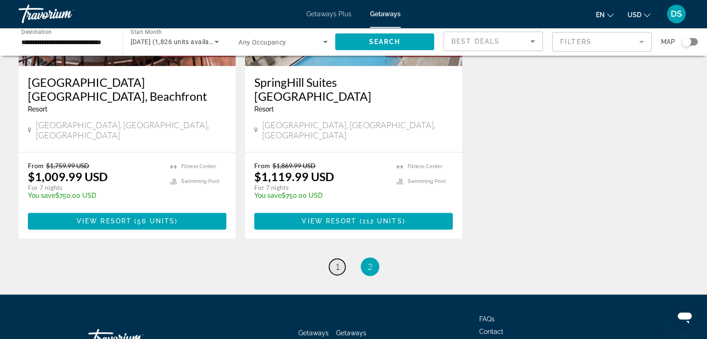
click at [331, 259] on link "page 1" at bounding box center [337, 267] width 16 height 16
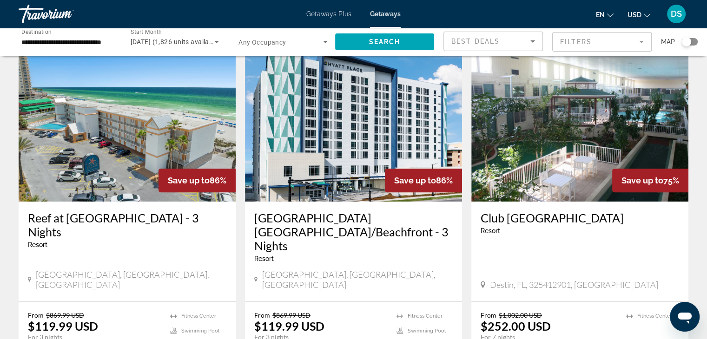
scroll to position [372, 0]
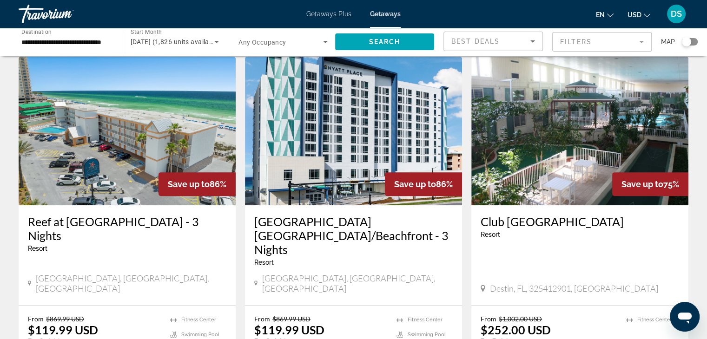
click at [574, 123] on img "Main content" at bounding box center [579, 131] width 217 height 149
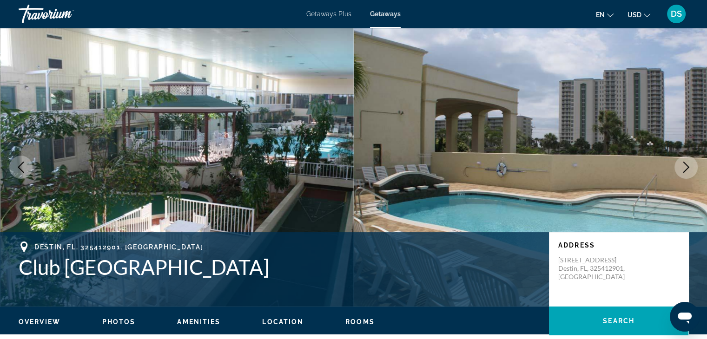
click at [690, 168] on icon "Next image" at bounding box center [685, 167] width 11 height 11
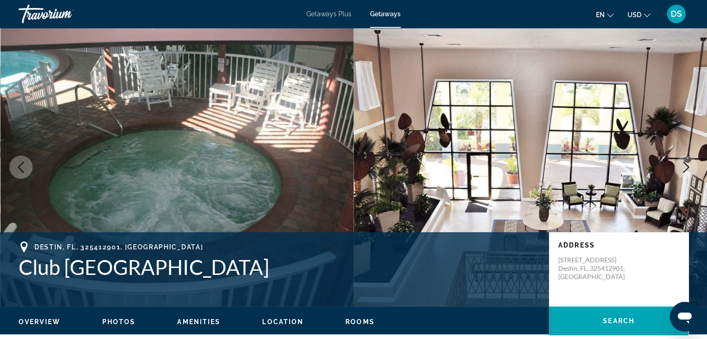
click at [690, 168] on icon "Next image" at bounding box center [685, 167] width 11 height 11
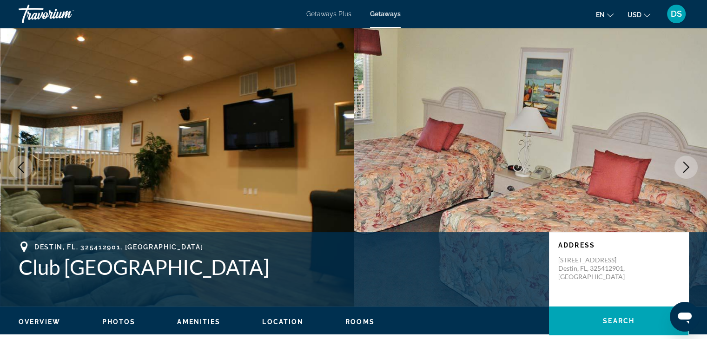
click at [690, 168] on icon "Next image" at bounding box center [685, 167] width 11 height 11
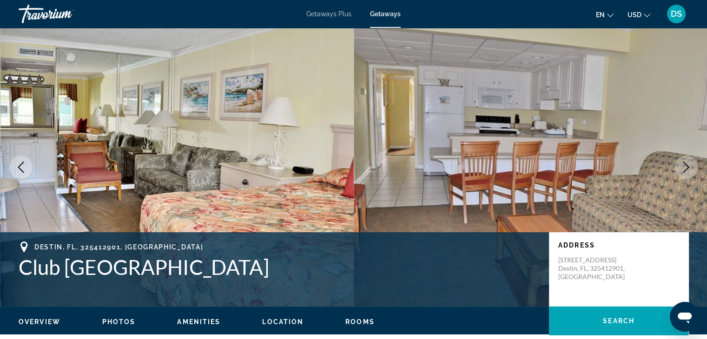
click at [690, 168] on icon "Next image" at bounding box center [685, 167] width 11 height 11
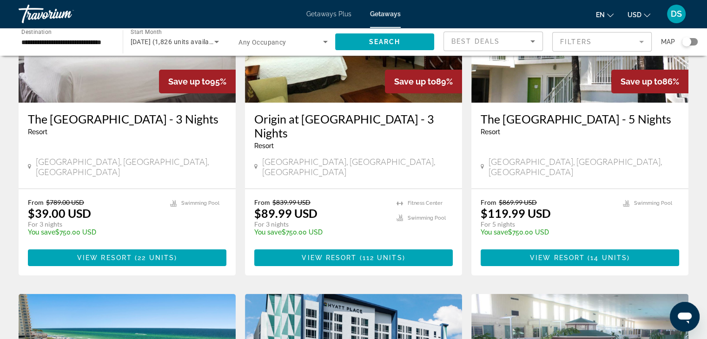
scroll to position [139, 0]
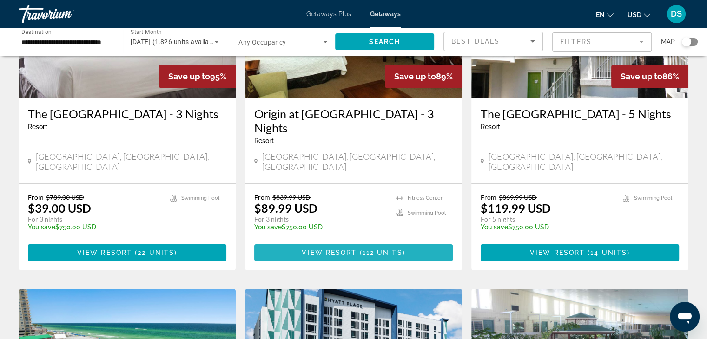
click at [333, 249] on span "View Resort" at bounding box center [329, 252] width 55 height 7
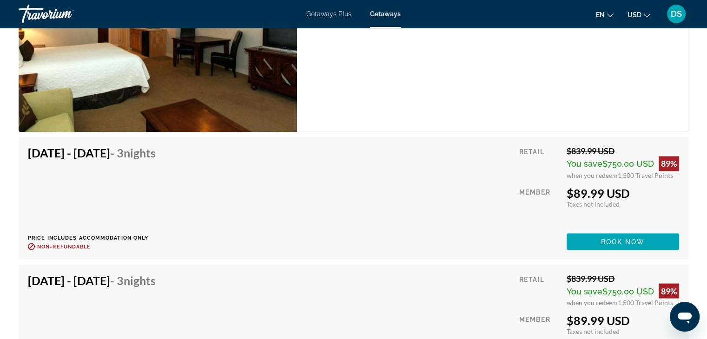
scroll to position [1615, 0]
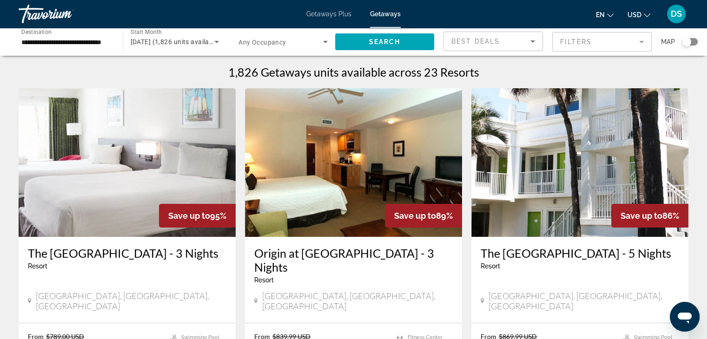
click at [321, 10] on div "Getaways Plus Getaways en English Español Français Italiano Português русский U…" at bounding box center [353, 14] width 707 height 24
click at [317, 14] on span "Getaways Plus" at bounding box center [328, 13] width 45 height 7
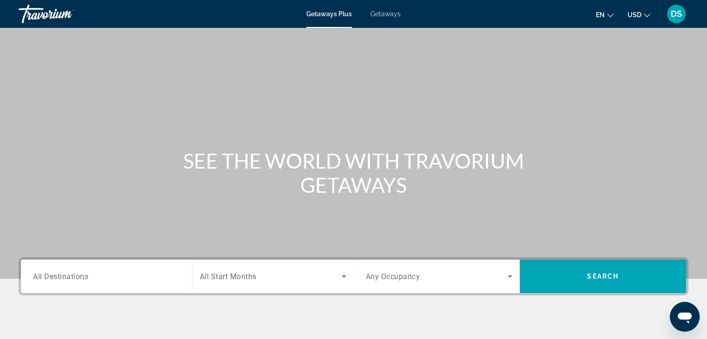
click at [395, 19] on div "Getaways Plus Getaways en English Español Français Italiano Português русский U…" at bounding box center [353, 14] width 707 height 24
click at [386, 19] on div "Getaways Plus Getaways en English Español Français Italiano Português русский U…" at bounding box center [353, 14] width 707 height 24
click at [389, 12] on span "Getaways" at bounding box center [385, 13] width 30 height 7
click at [322, 15] on span "Getaways Plus" at bounding box center [328, 13] width 45 height 7
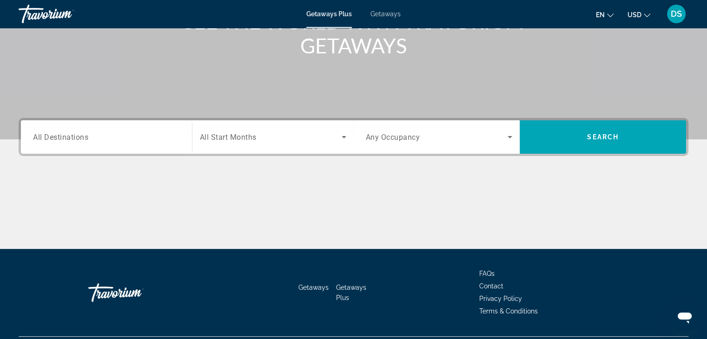
click at [89, 150] on div "Search widget" at bounding box center [106, 137] width 147 height 26
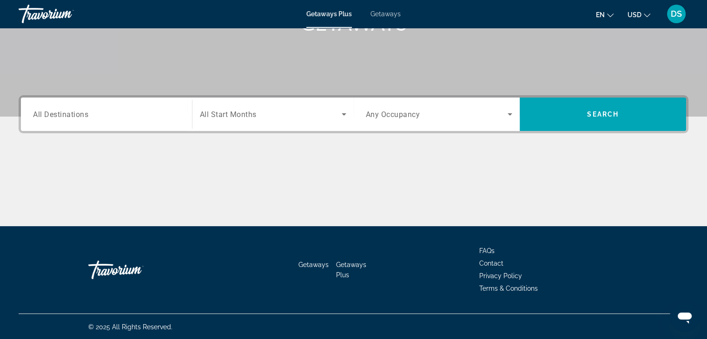
scroll to position [163, 0]
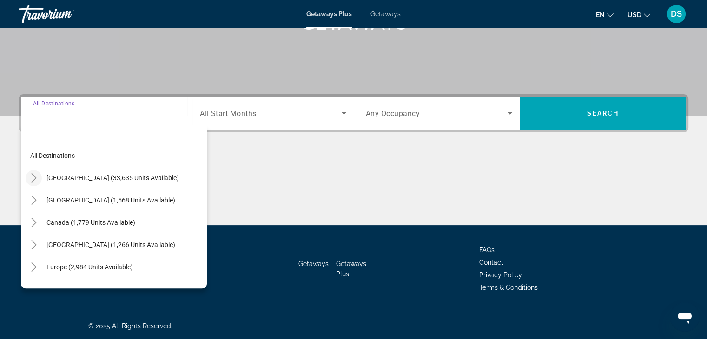
click at [33, 176] on icon "Toggle United States (33,635 units available)" at bounding box center [33, 177] width 9 height 9
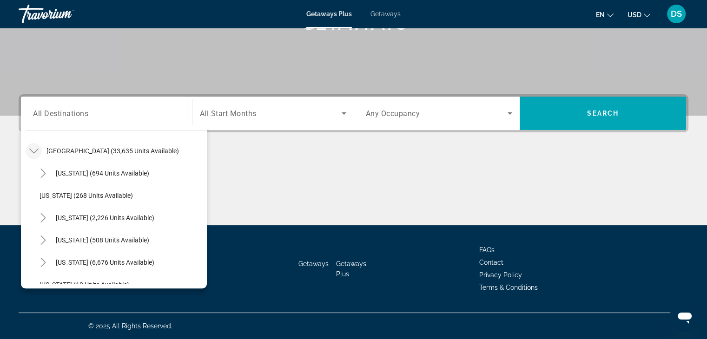
scroll to position [73, 0]
click at [39, 217] on icon "Toggle Florida (6,676 units available)" at bounding box center [43, 215] width 9 height 9
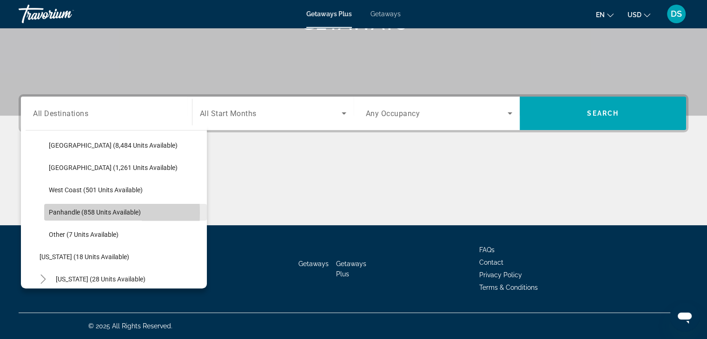
click at [53, 212] on span "Panhandle (858 units available)" at bounding box center [95, 212] width 92 height 7
type input "**********"
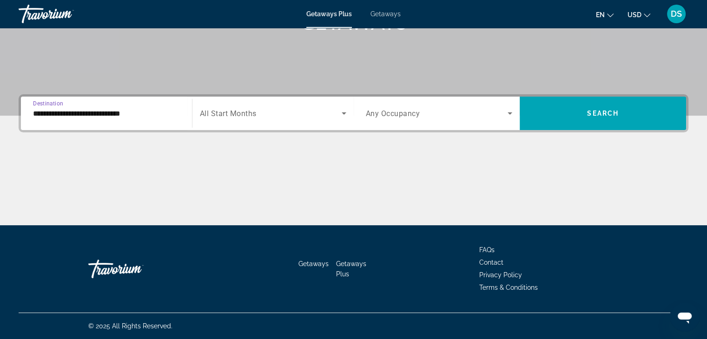
click at [336, 111] on span "Search widget" at bounding box center [271, 113] width 142 height 11
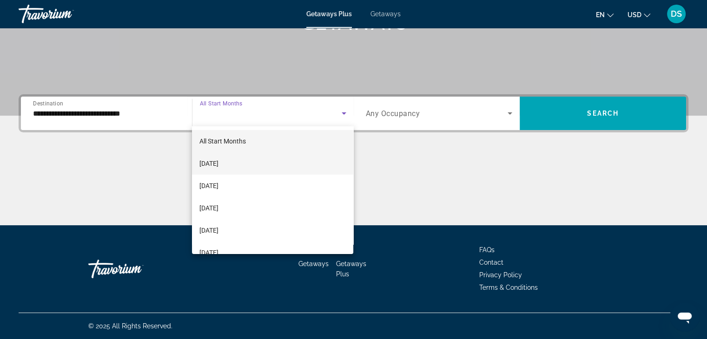
click at [212, 162] on span "[DATE]" at bounding box center [208, 163] width 19 height 11
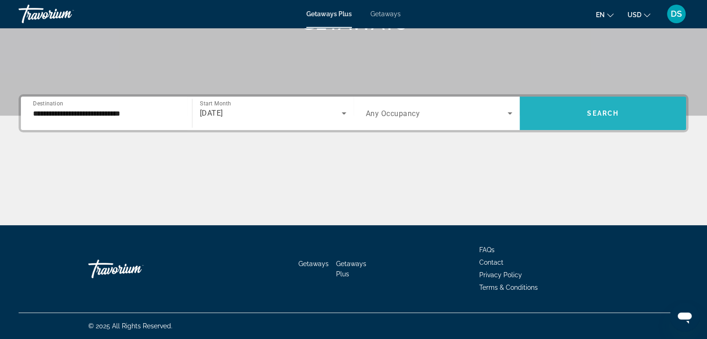
click at [579, 124] on span "Search widget" at bounding box center [603, 113] width 166 height 22
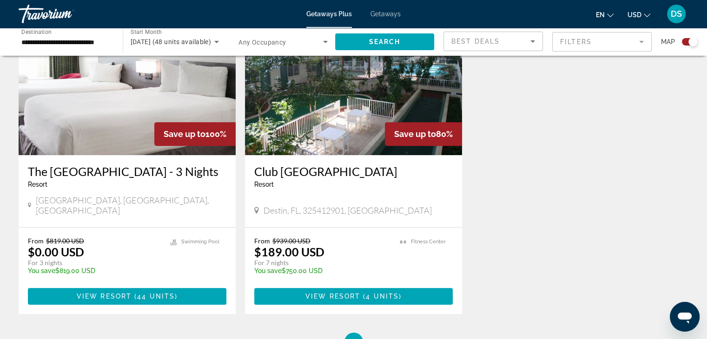
scroll to position [372, 0]
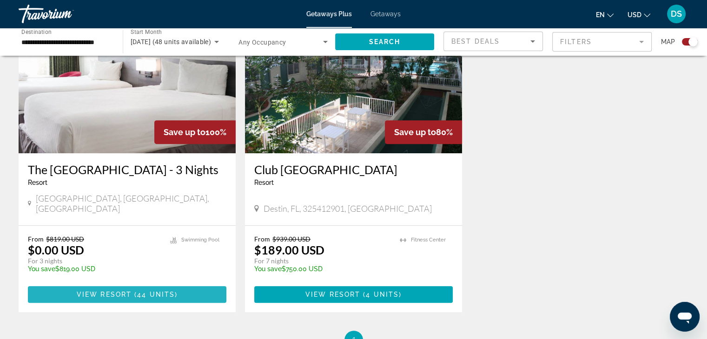
click at [156, 298] on span "44 units" at bounding box center [156, 294] width 38 height 7
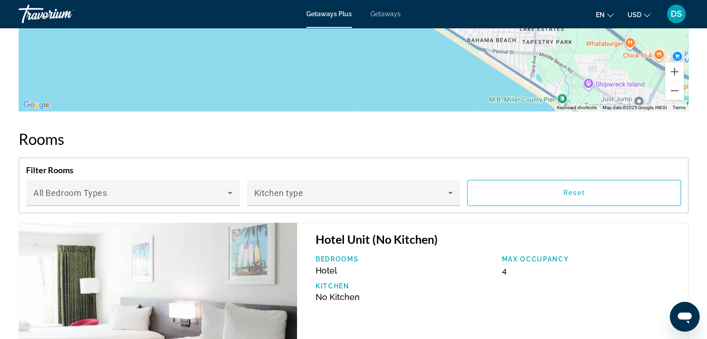
scroll to position [1348, 0]
